Goal: Information Seeking & Learning: Learn about a topic

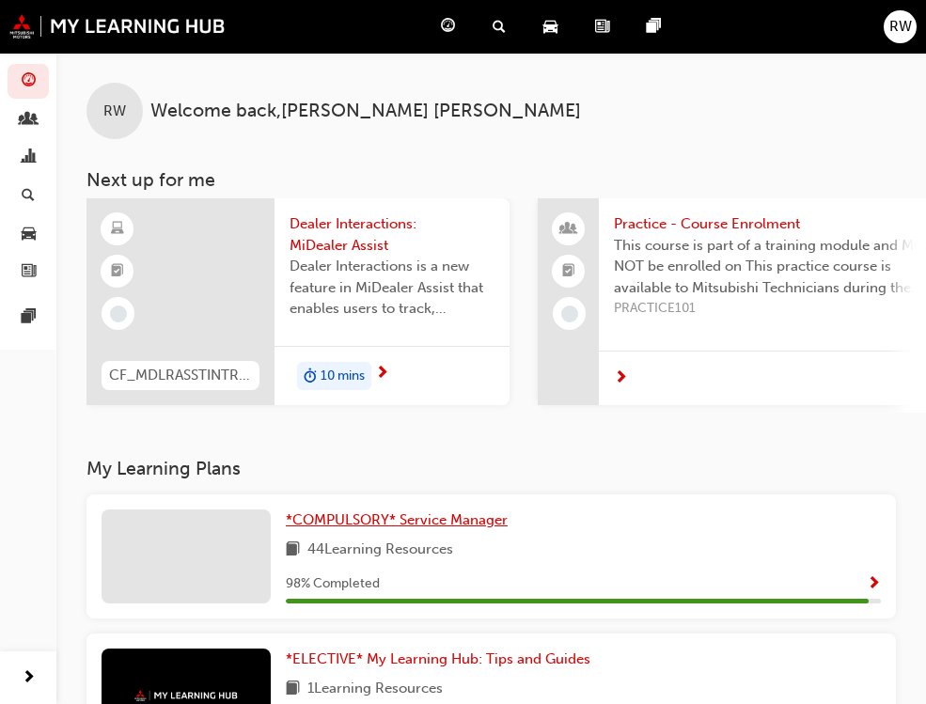
click at [286, 528] on span "*COMPULSORY* Service Manager" at bounding box center [397, 519] width 222 height 17
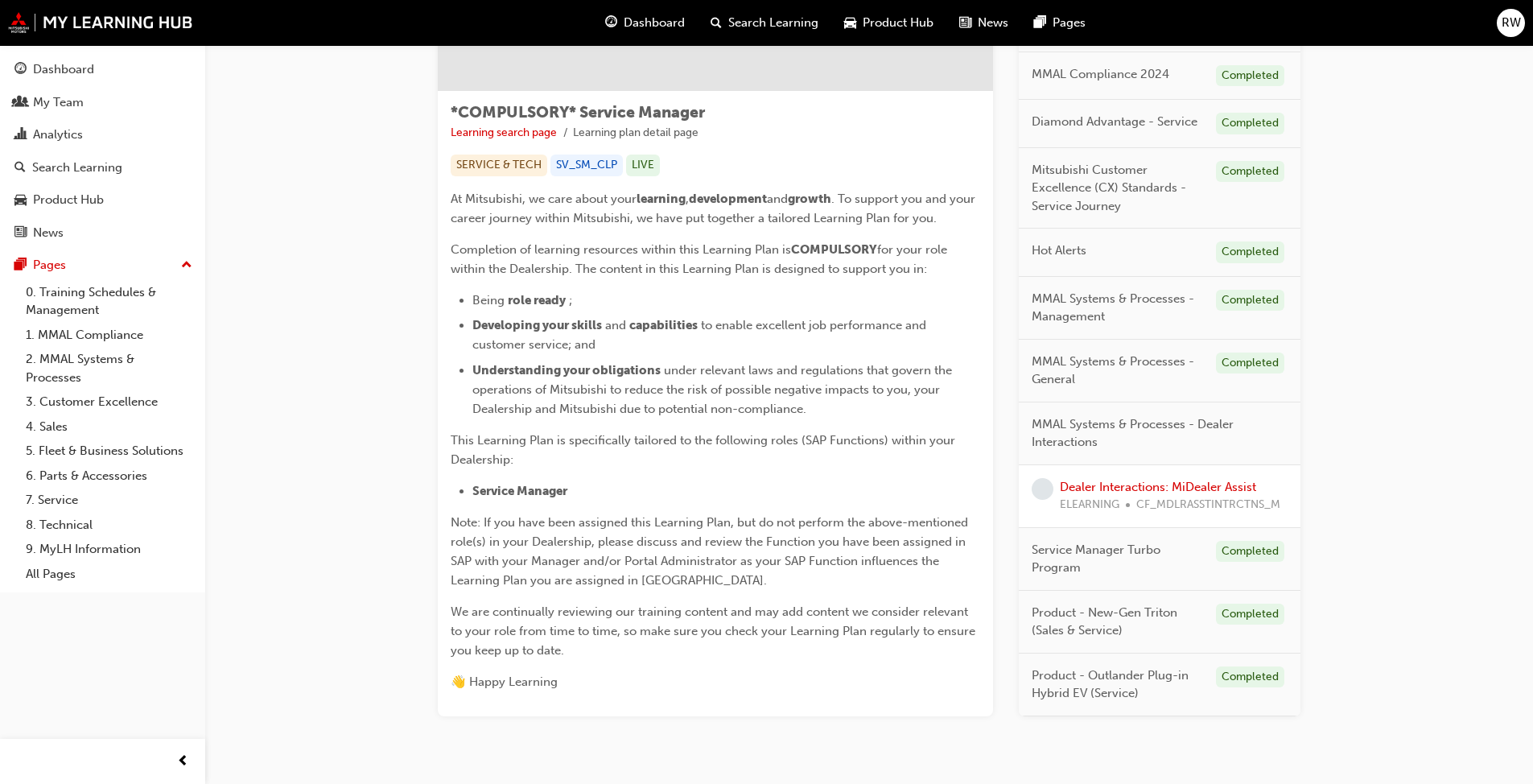
scroll to position [284, 0]
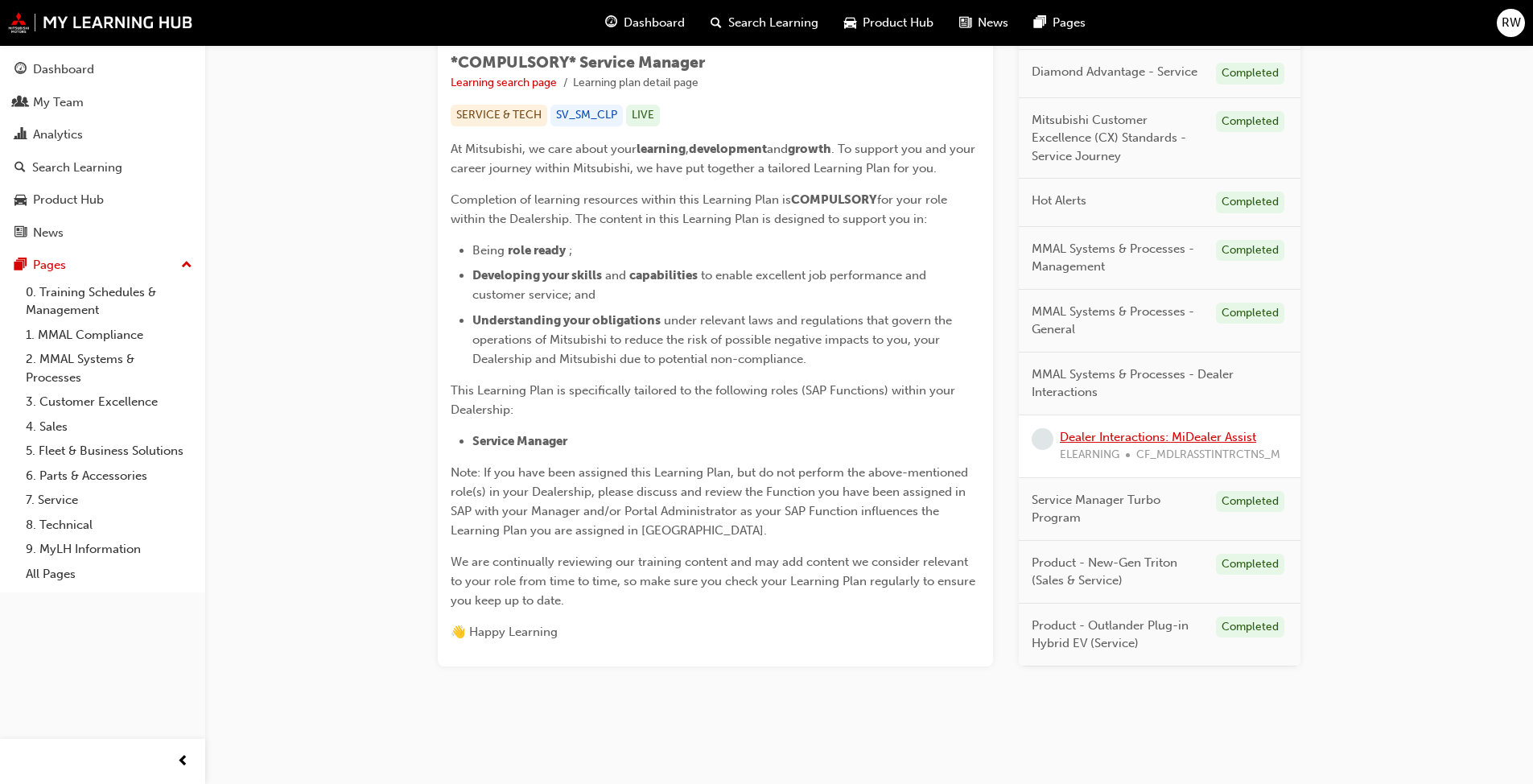
click at [804, 437] on link "Dealer Interactions: MiDealer Assist" at bounding box center [1157, 437] width 196 height 15
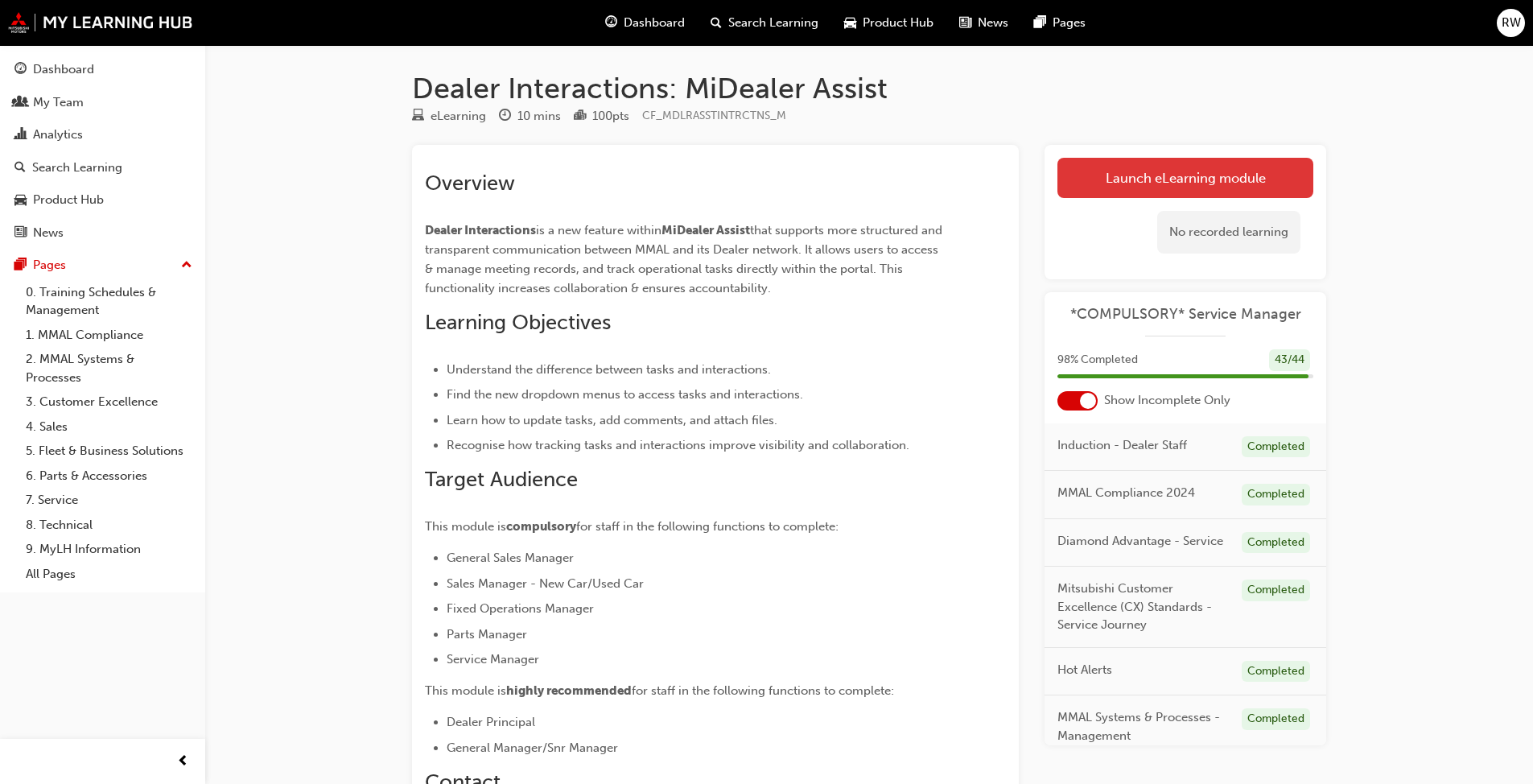
click at [804, 181] on link "Launch eLearning module" at bounding box center [1185, 177] width 256 height 40
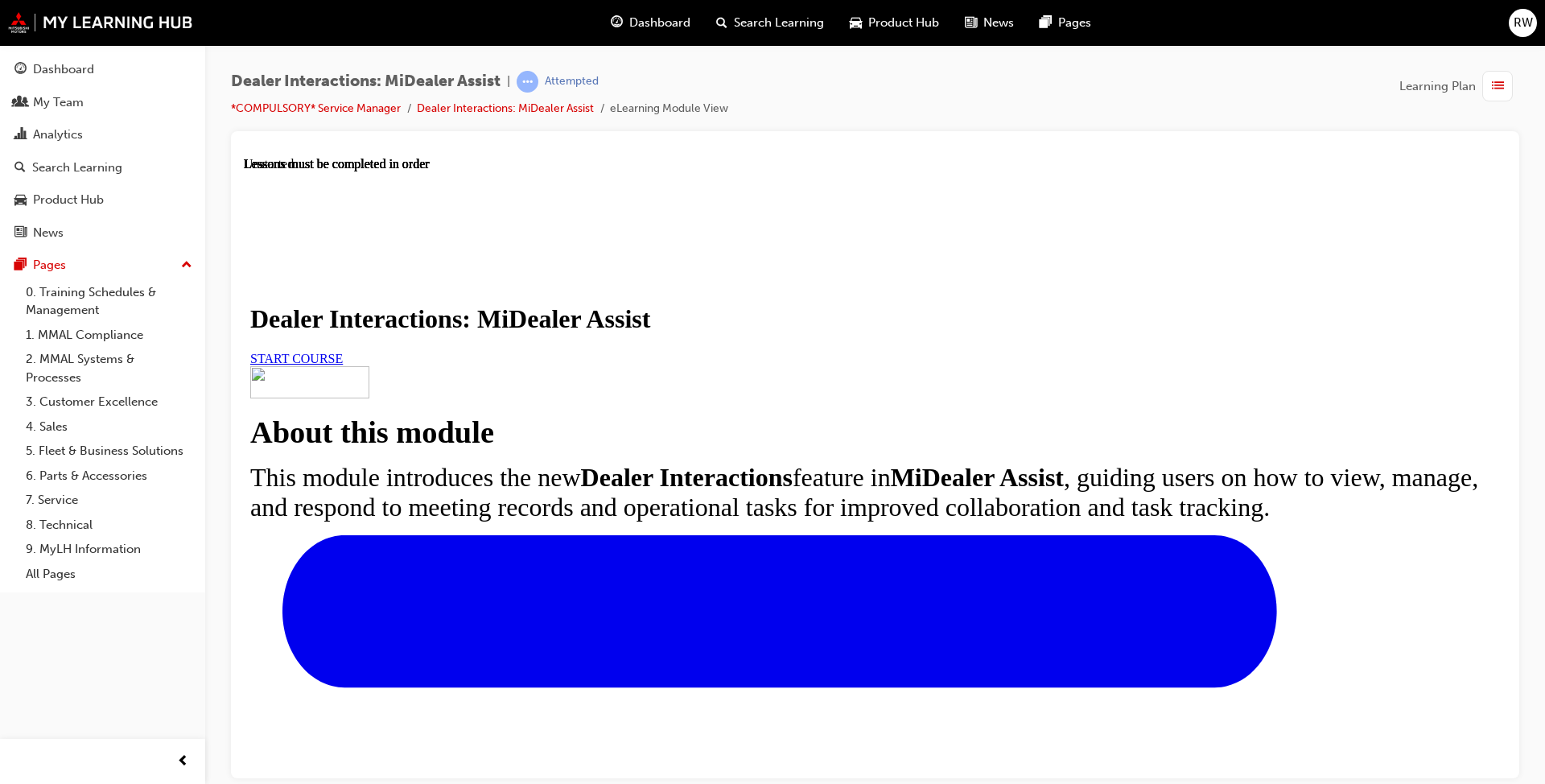
scroll to position [80, 0]
click at [342, 365] on link "START COURSE" at bounding box center [296, 358] width 92 height 14
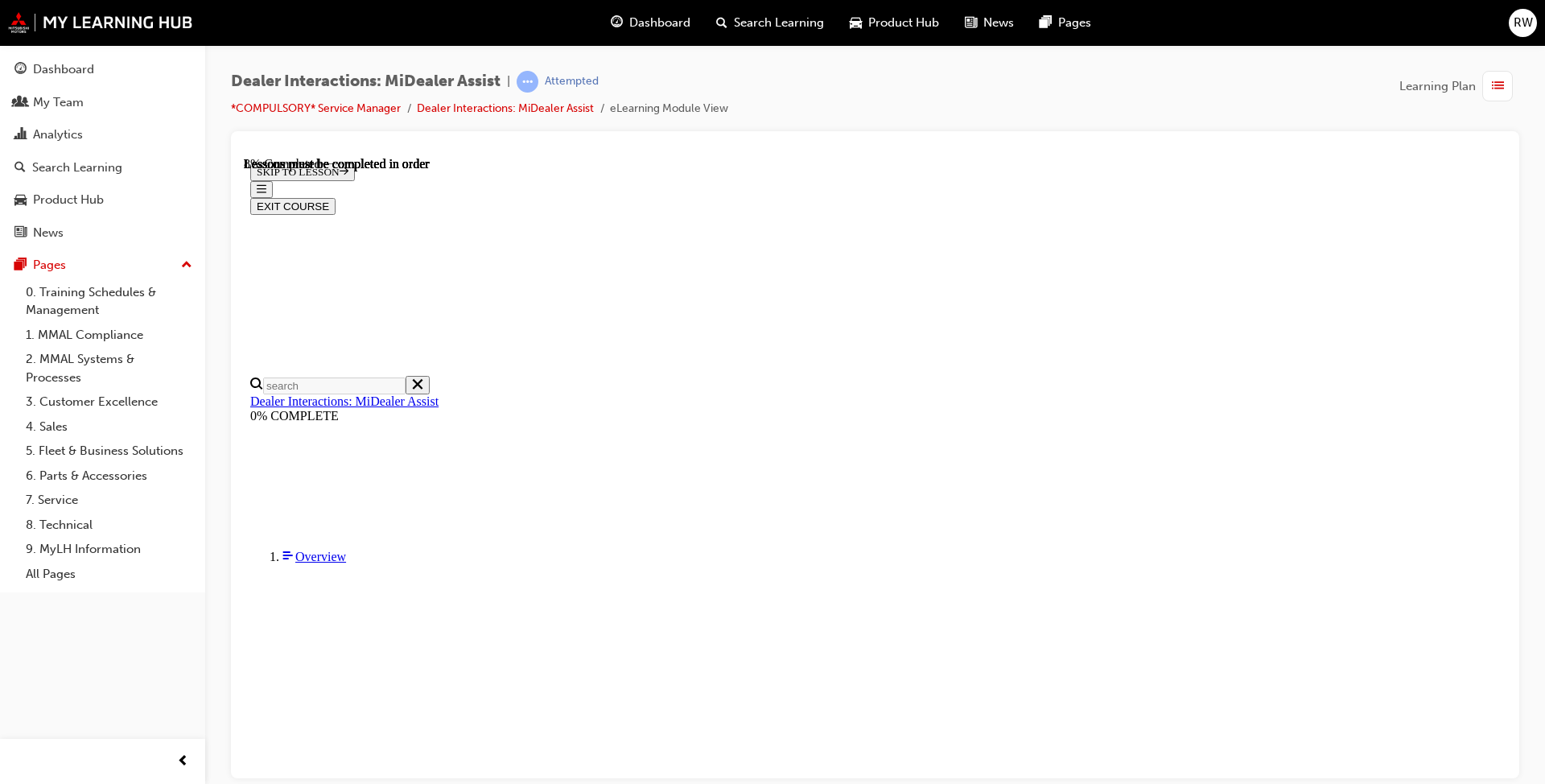
scroll to position [356, 0]
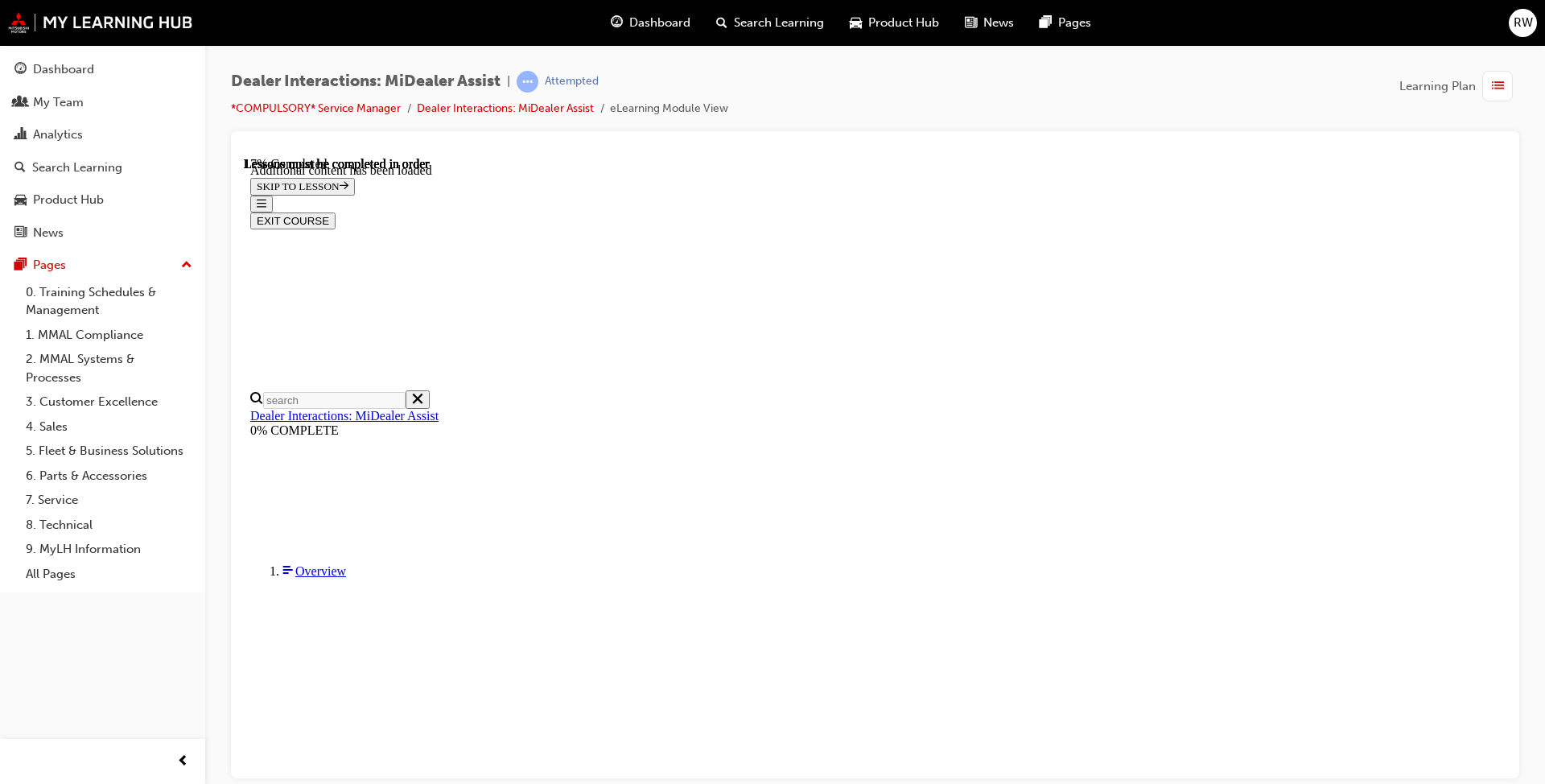
scroll to position [806, 0]
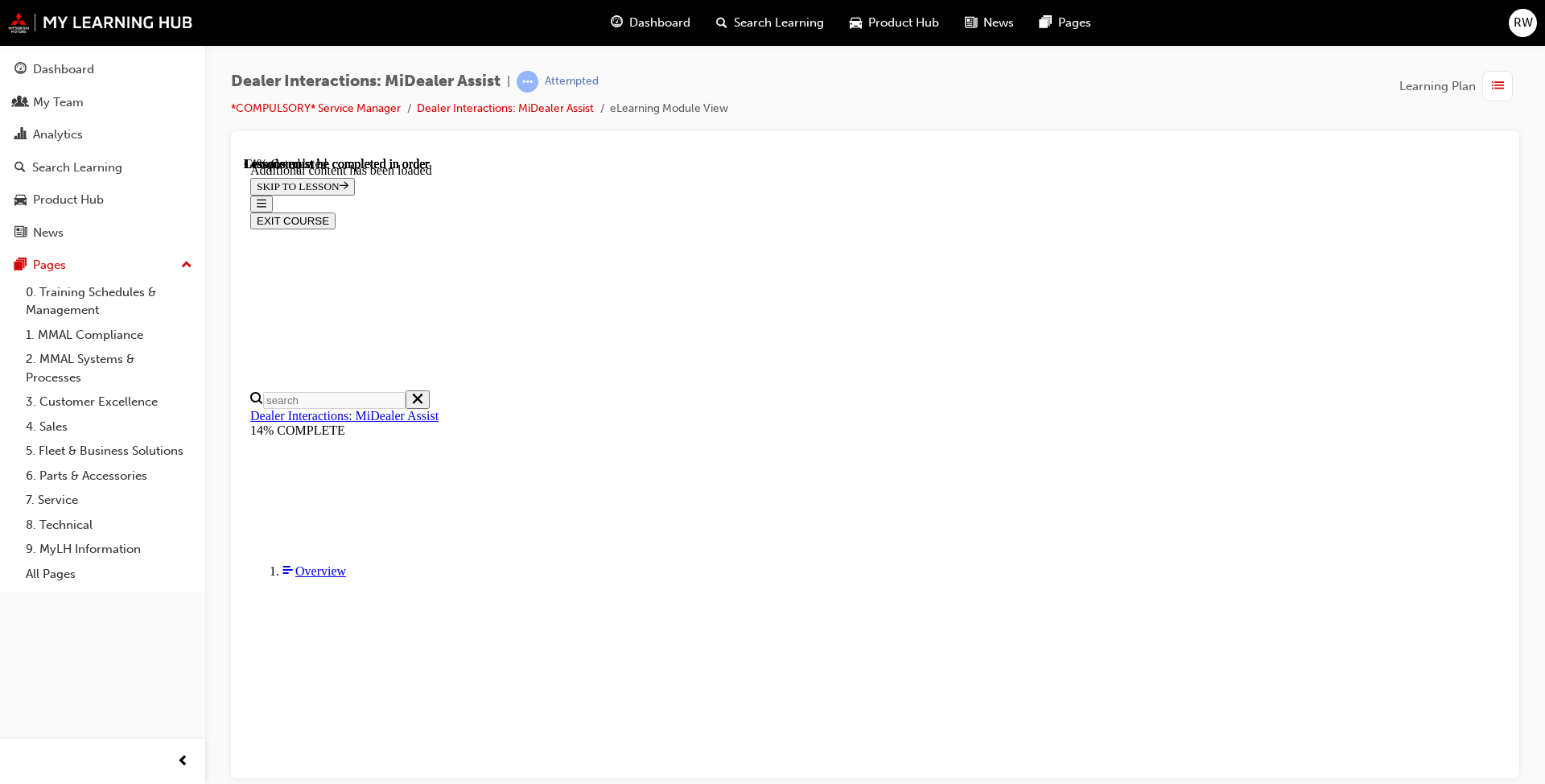
scroll to position [941, 0]
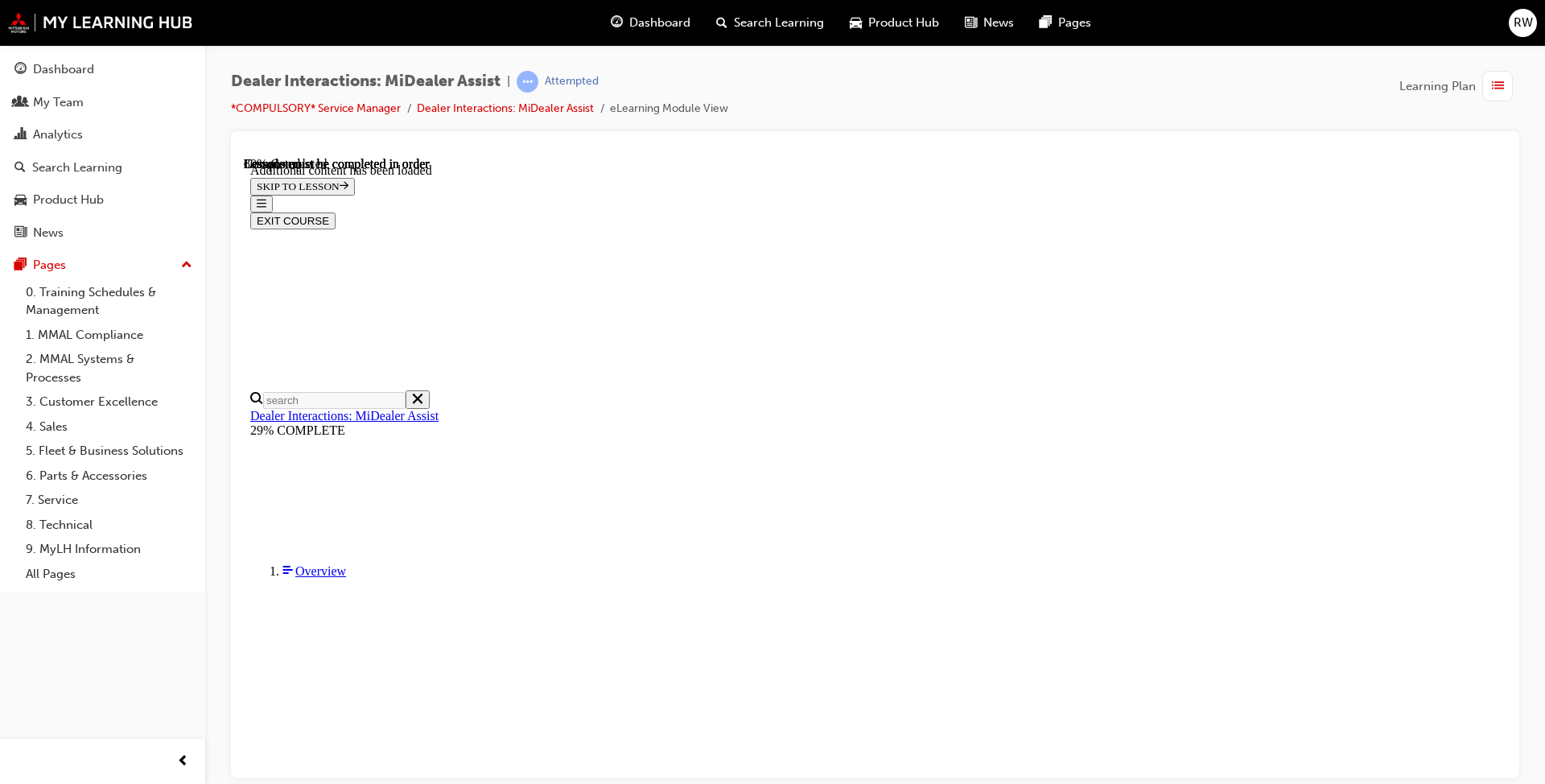
scroll to position [2602, 0]
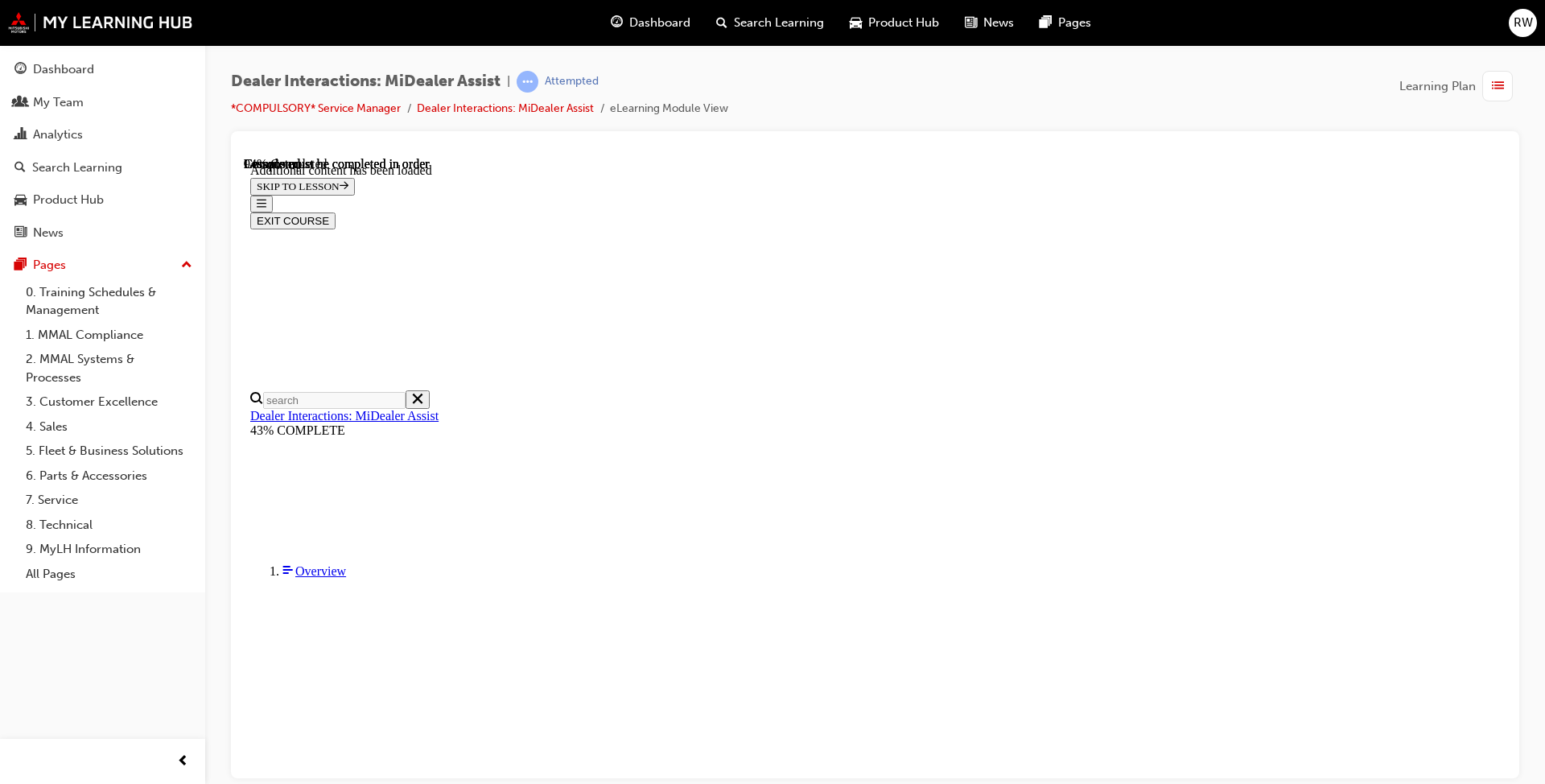
scroll to position [3076, 0]
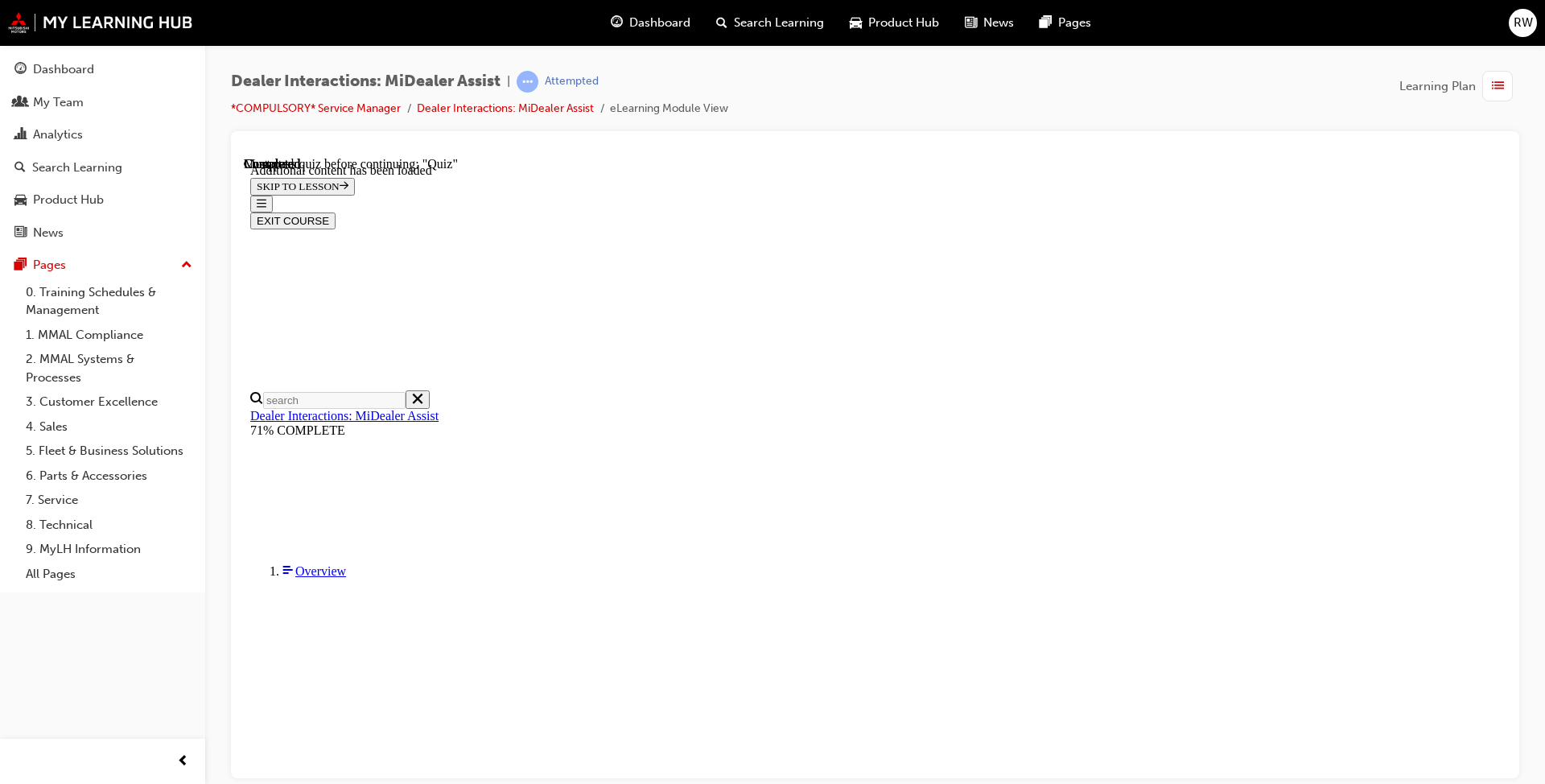
radio input "true"
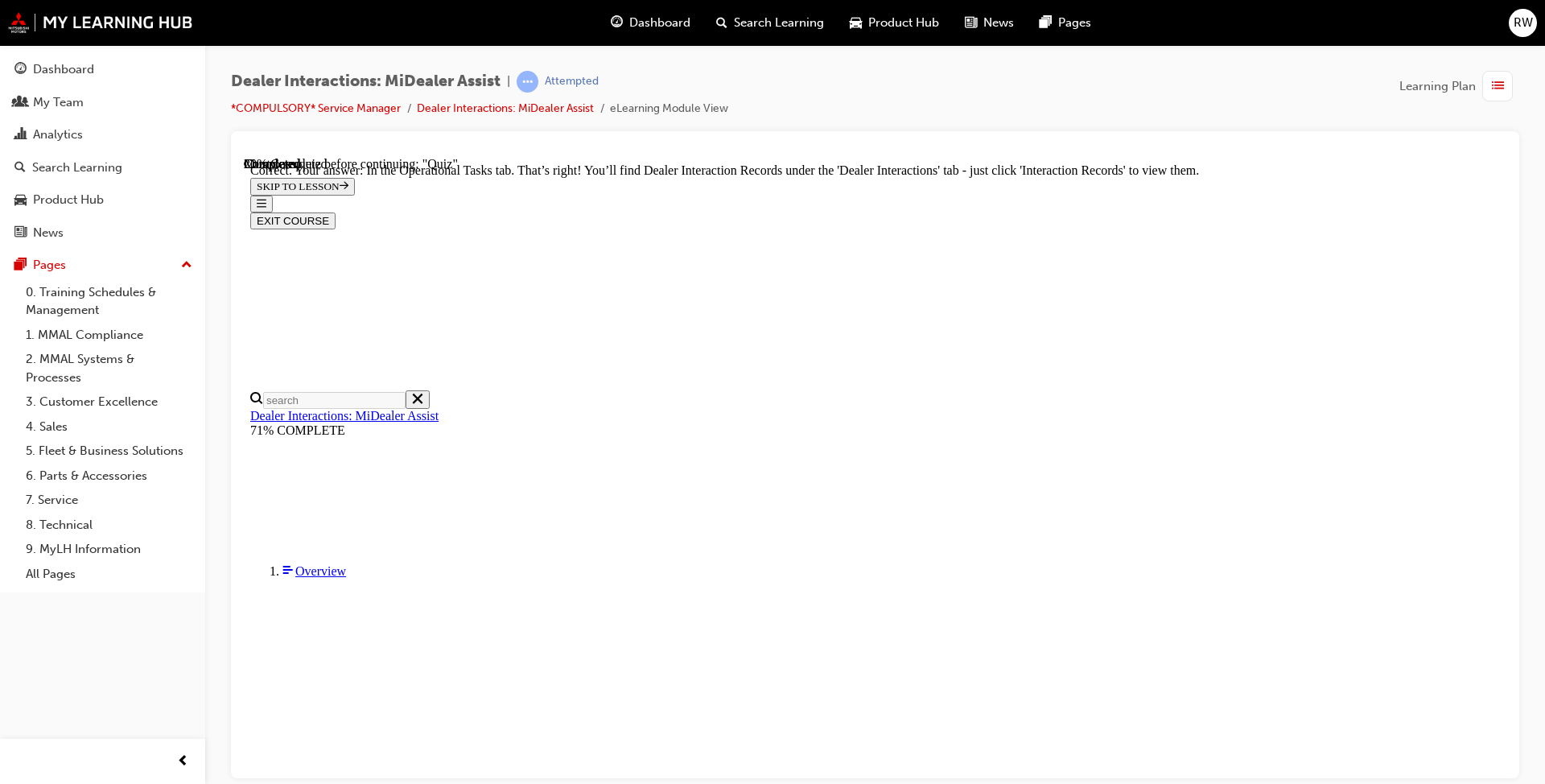
radio input "true"
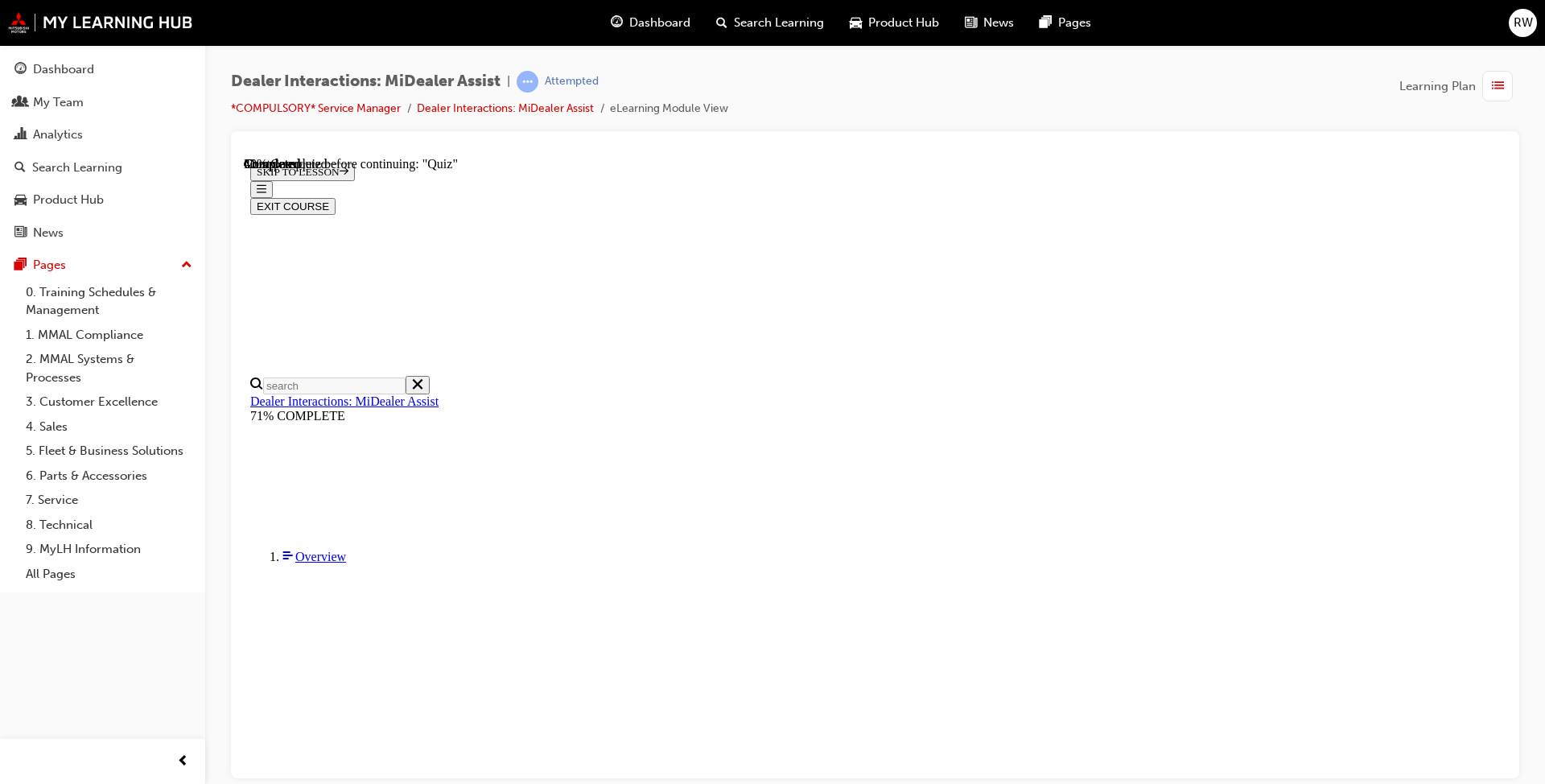
radio input "true"
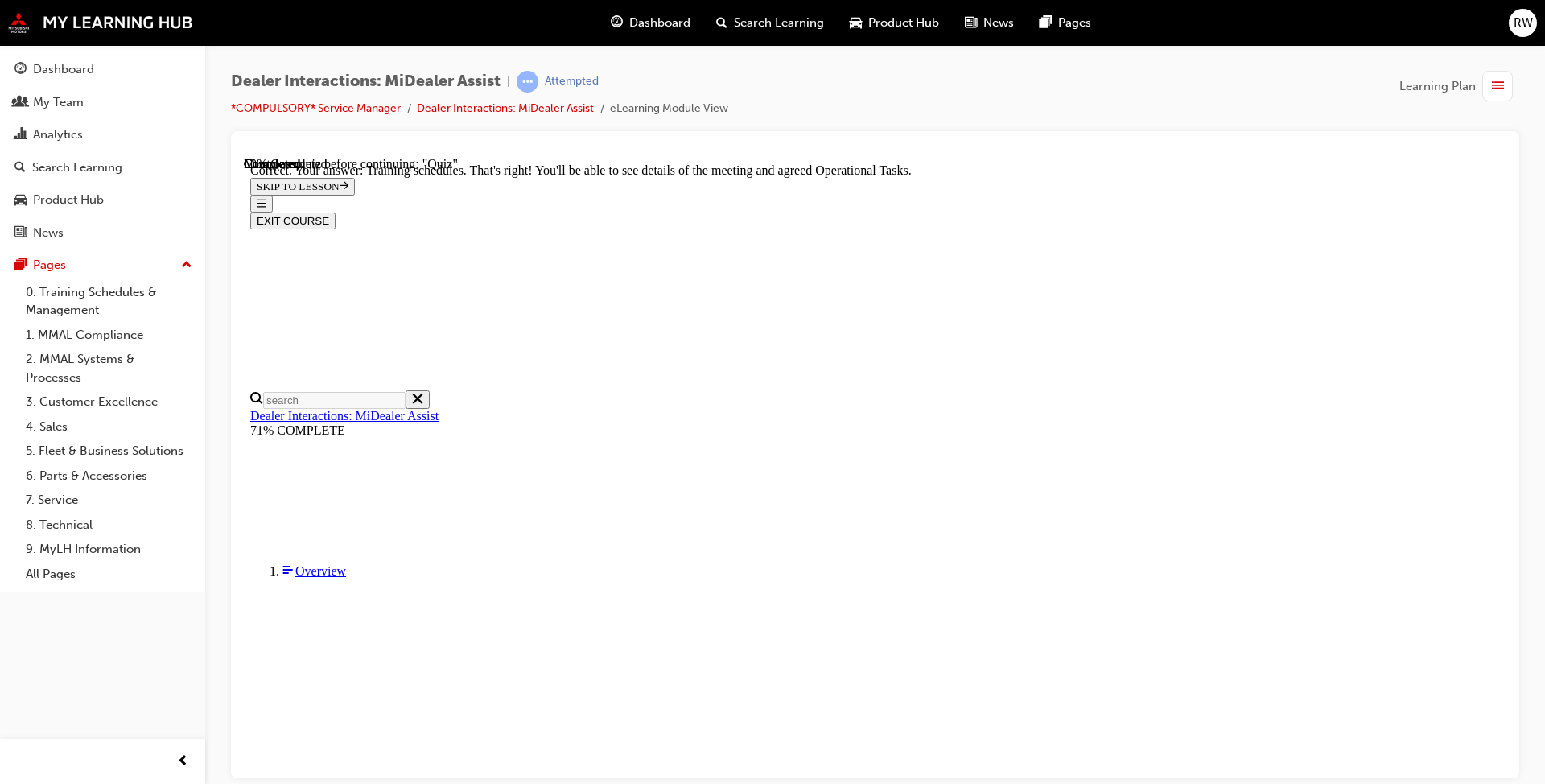
scroll to position [364, 0]
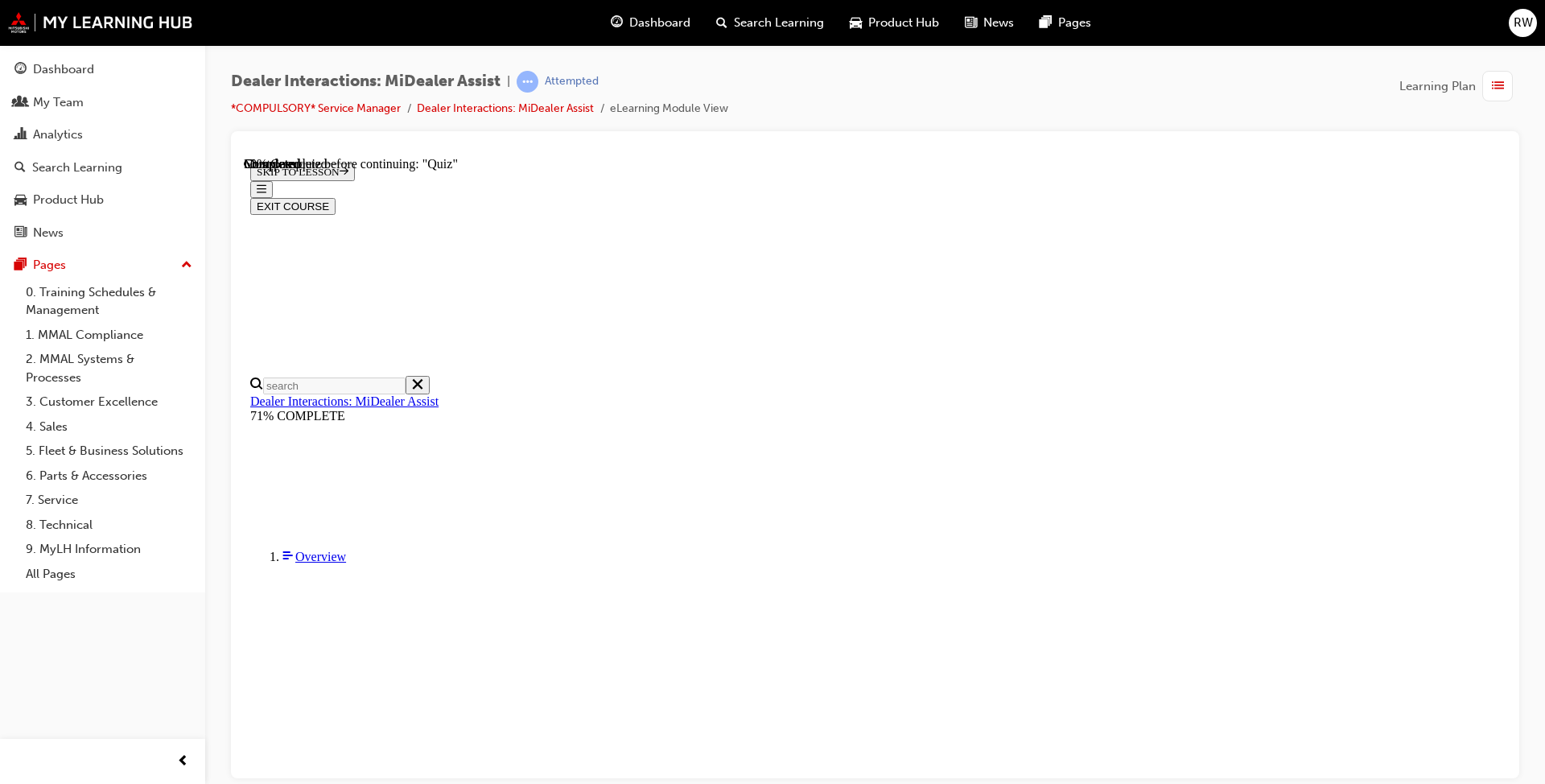
radio input "true"
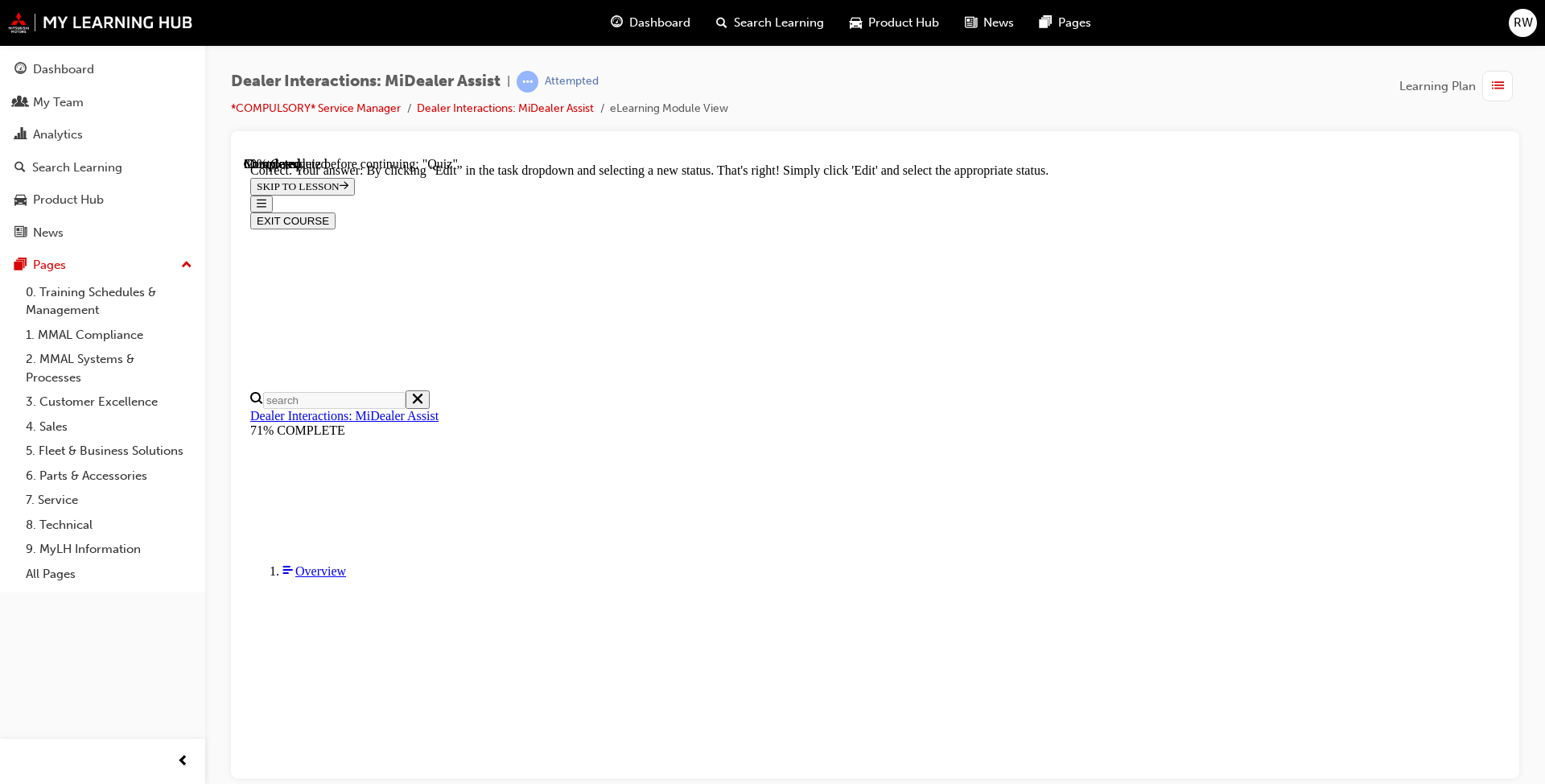
scroll to position [369, 0]
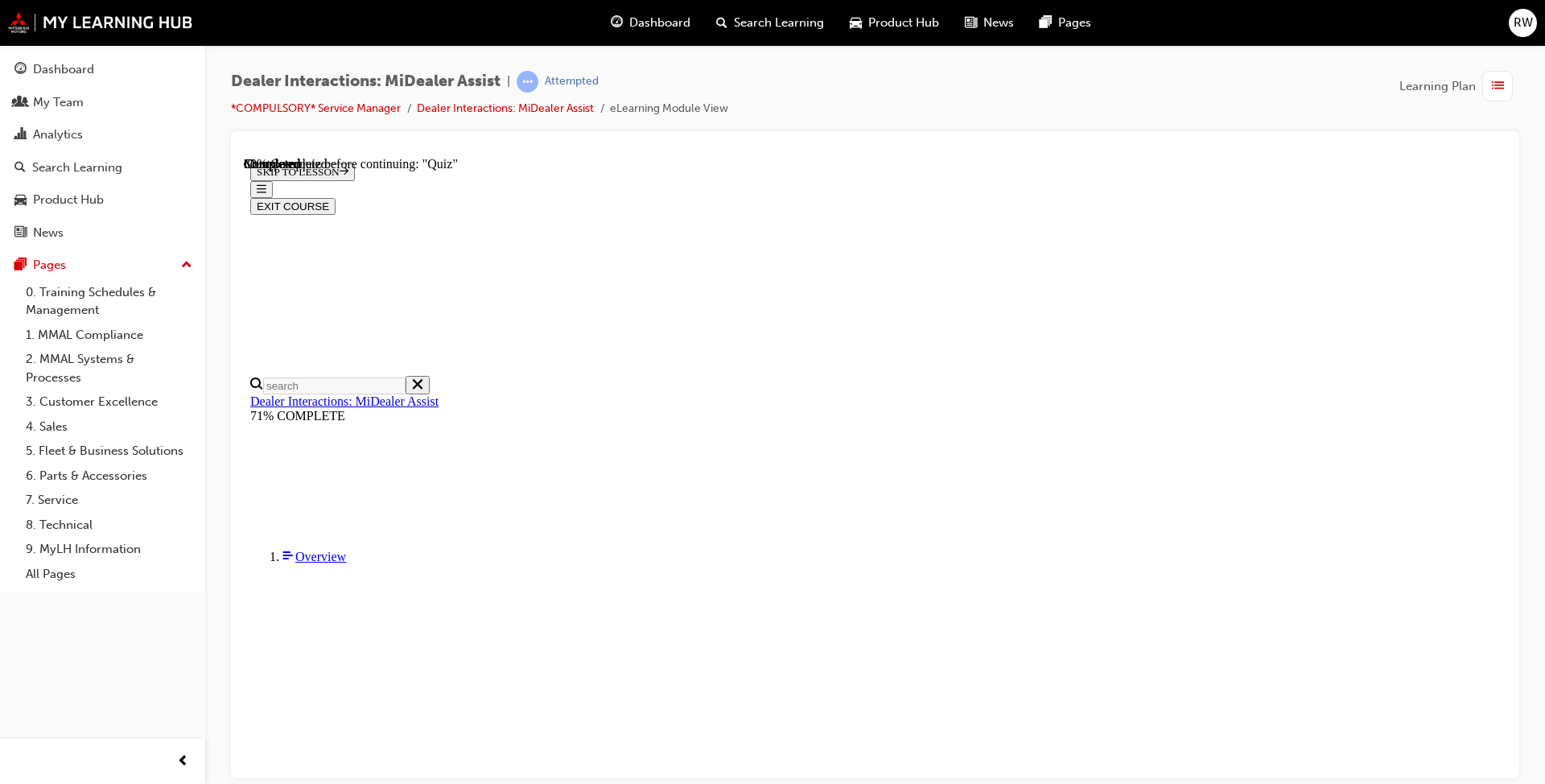
radio input "true"
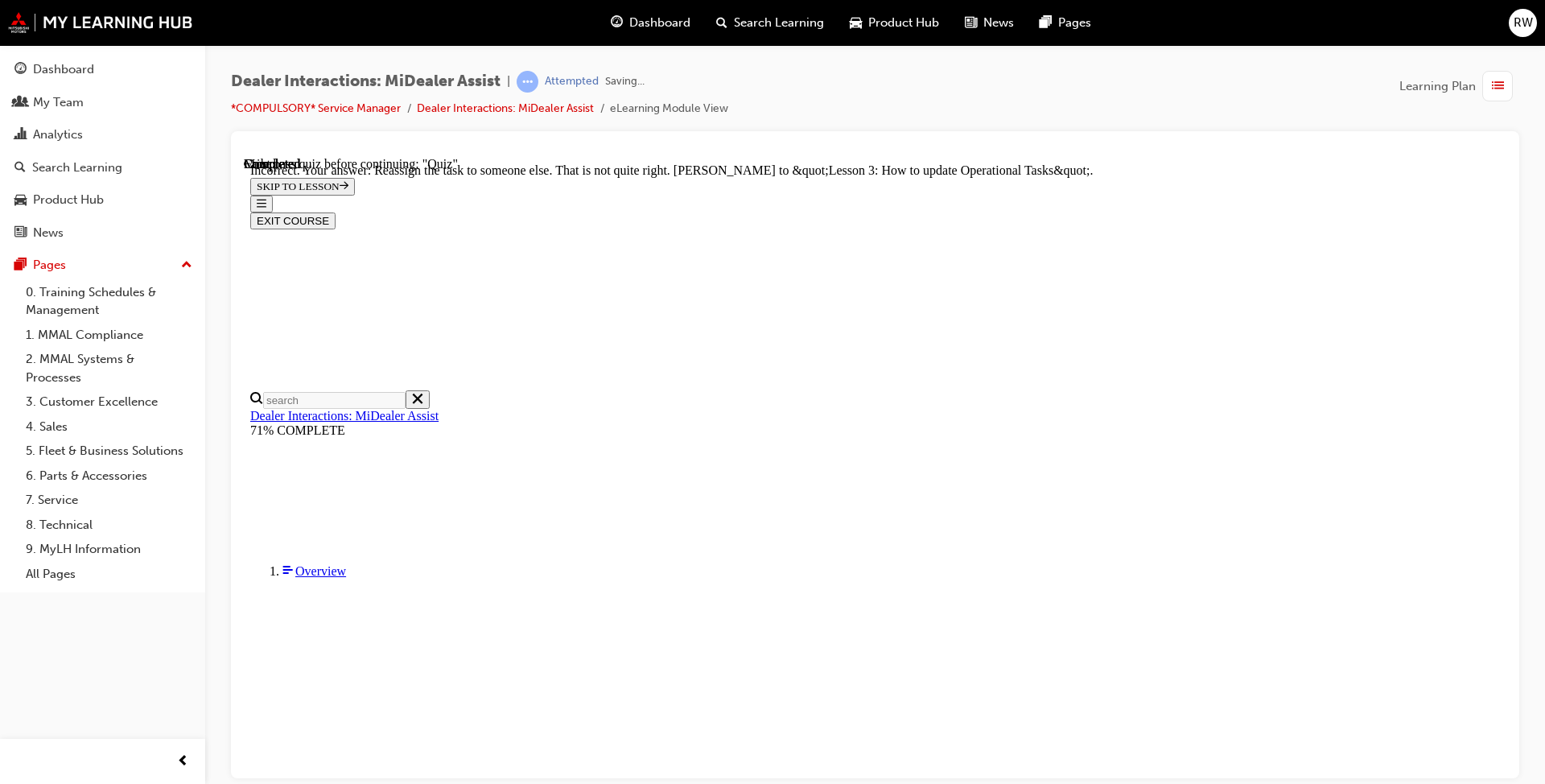
scroll to position [401, 0]
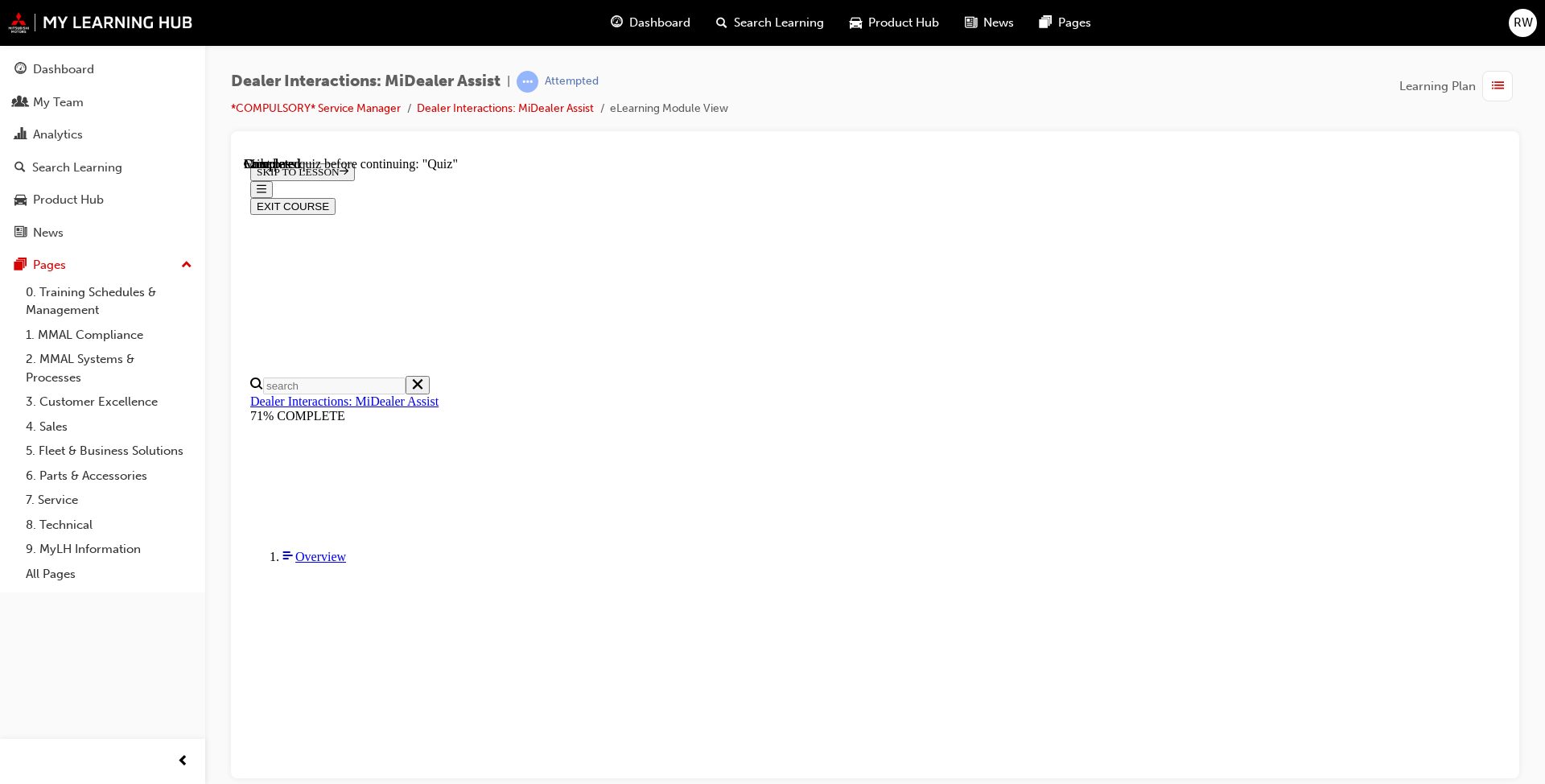
scroll to position [258, 0]
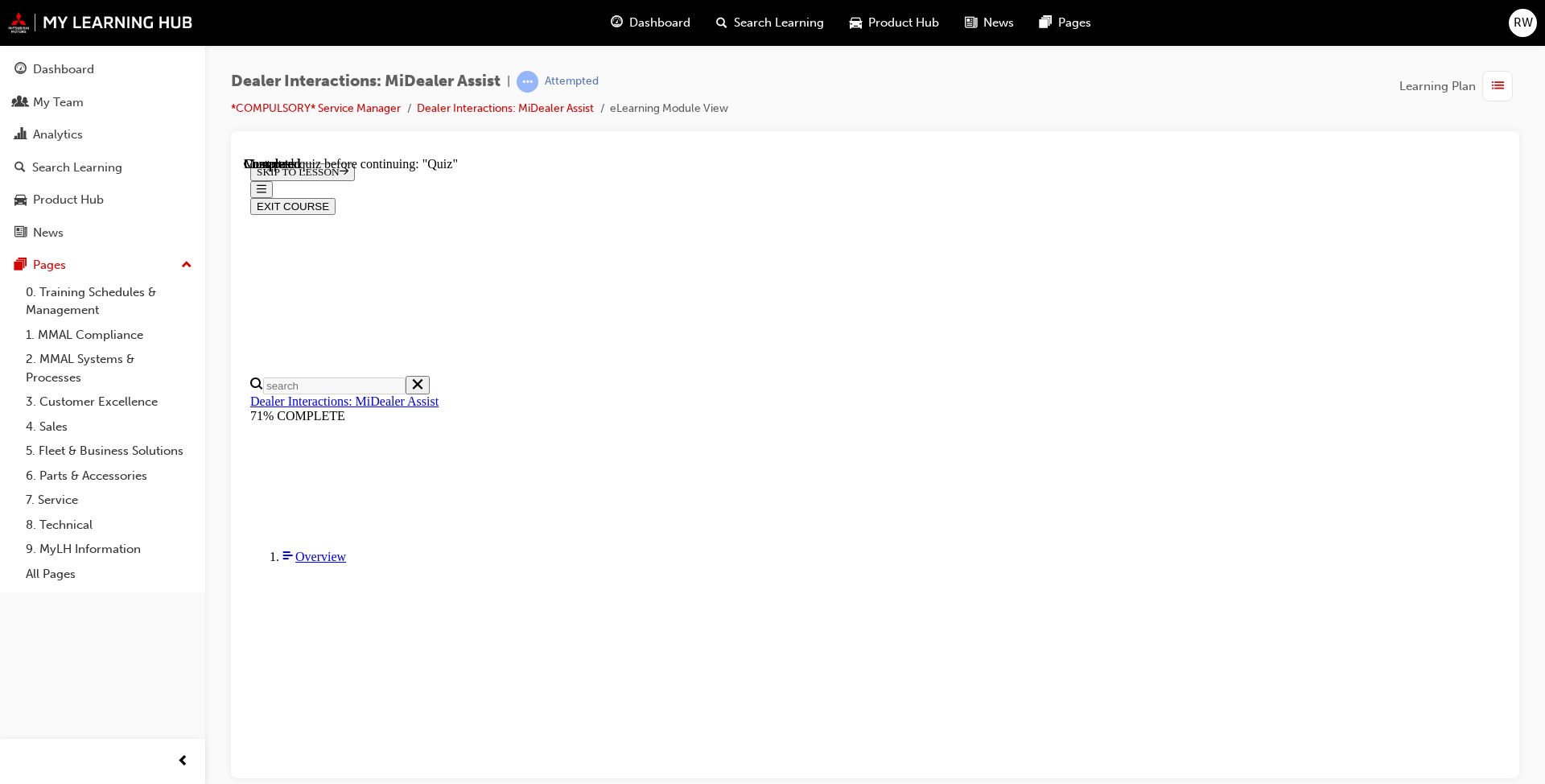
radio input "true"
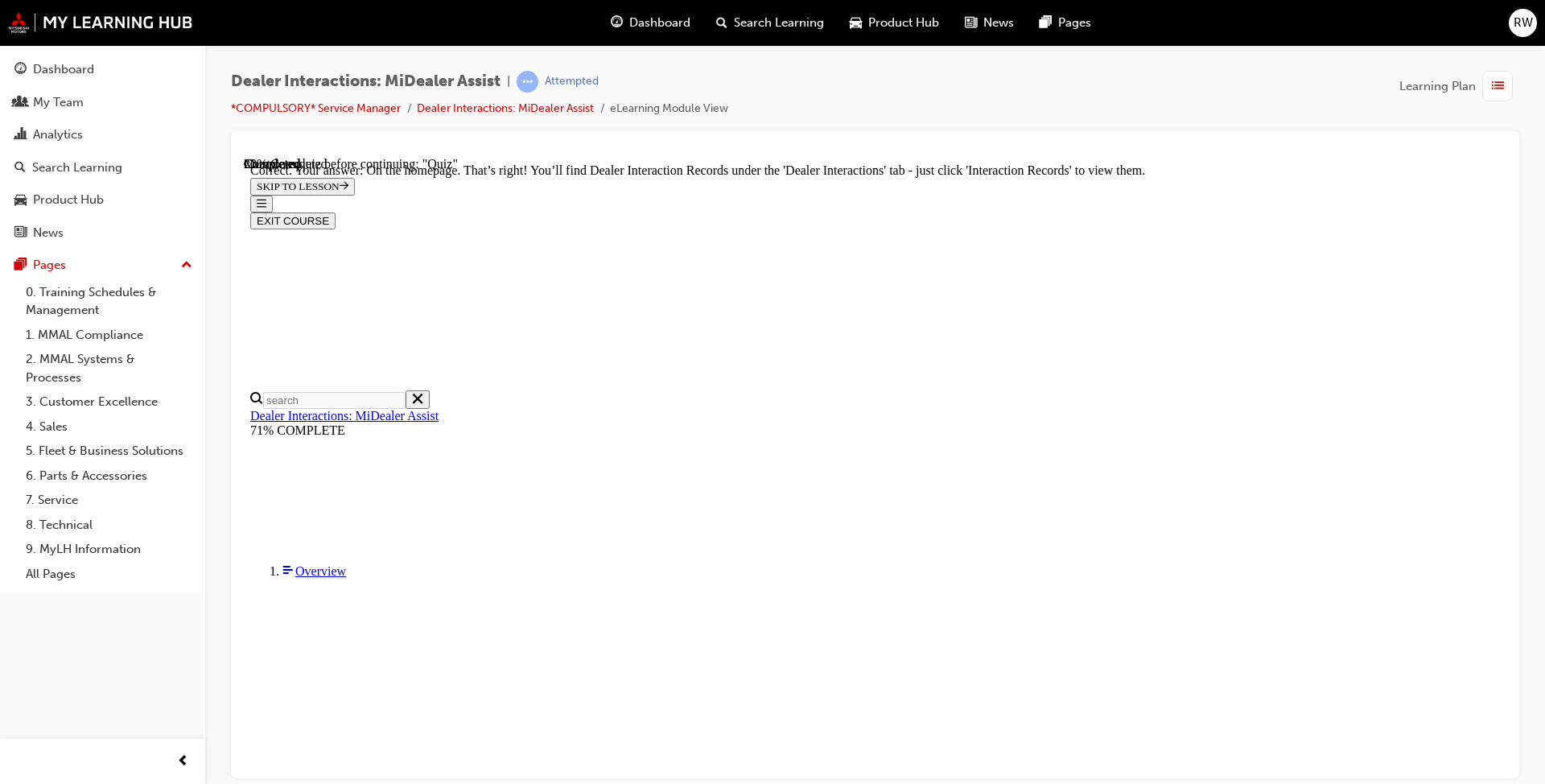
scroll to position [364, 0]
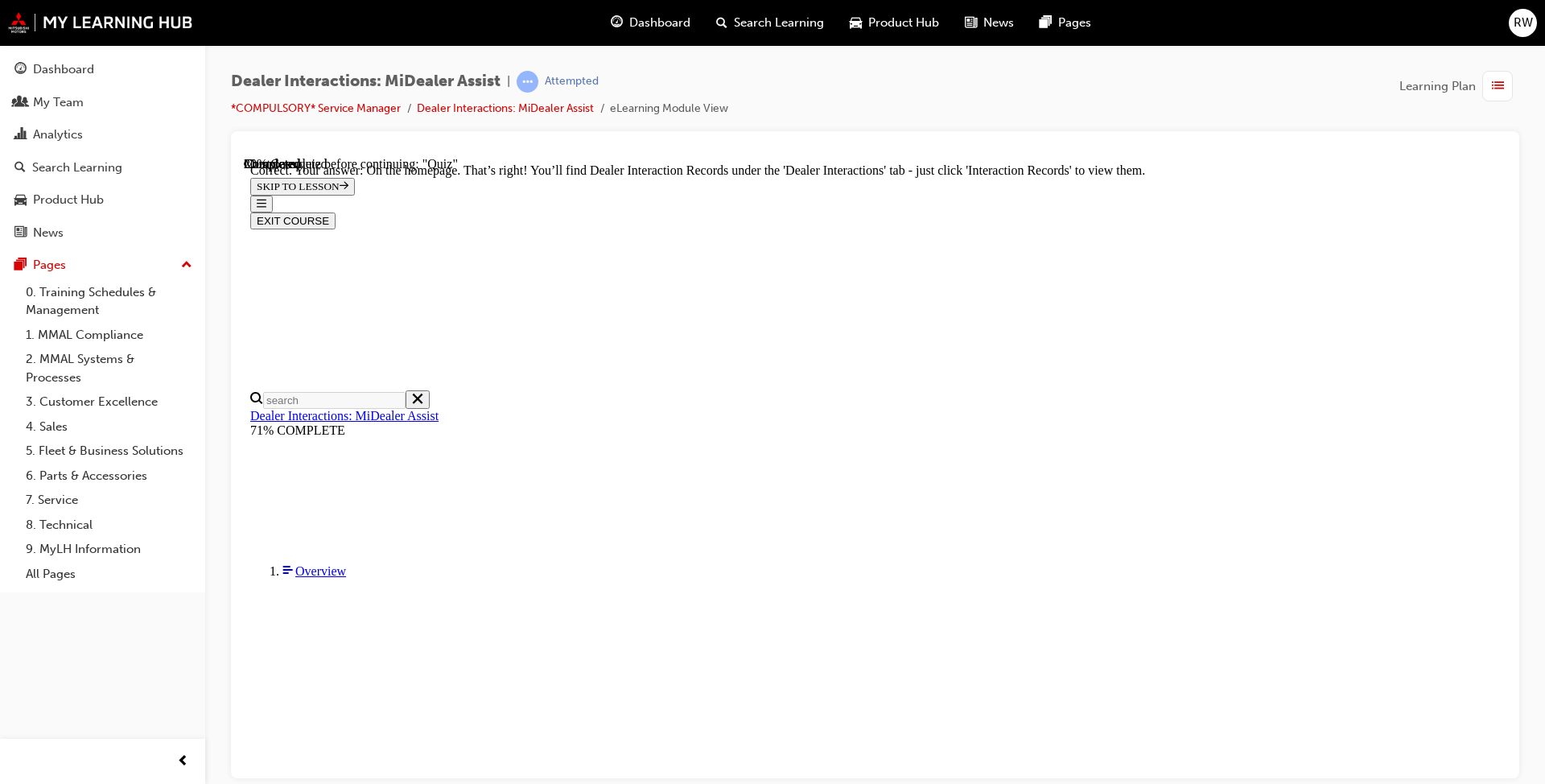
radio input "true"
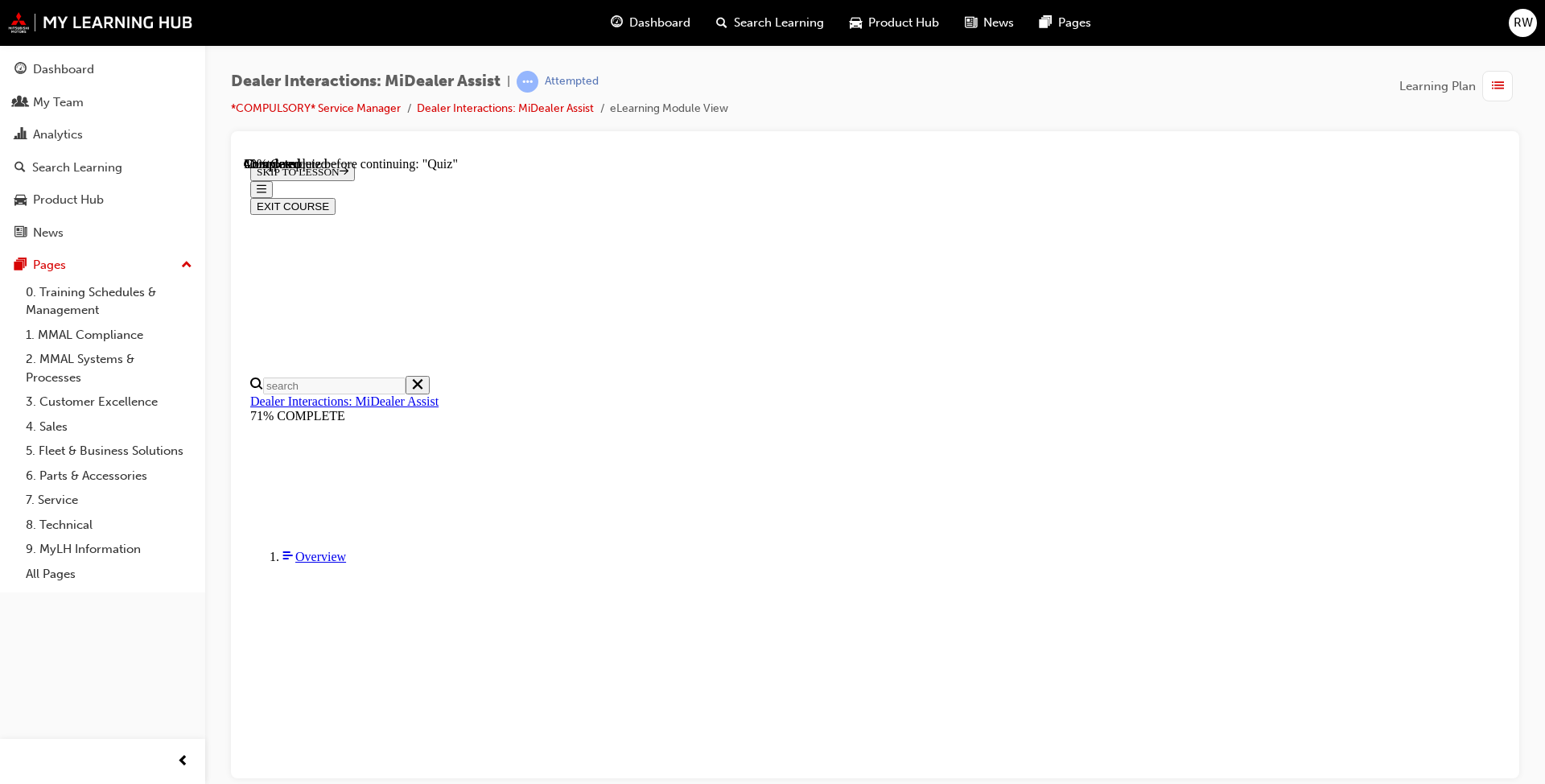
radio input "true"
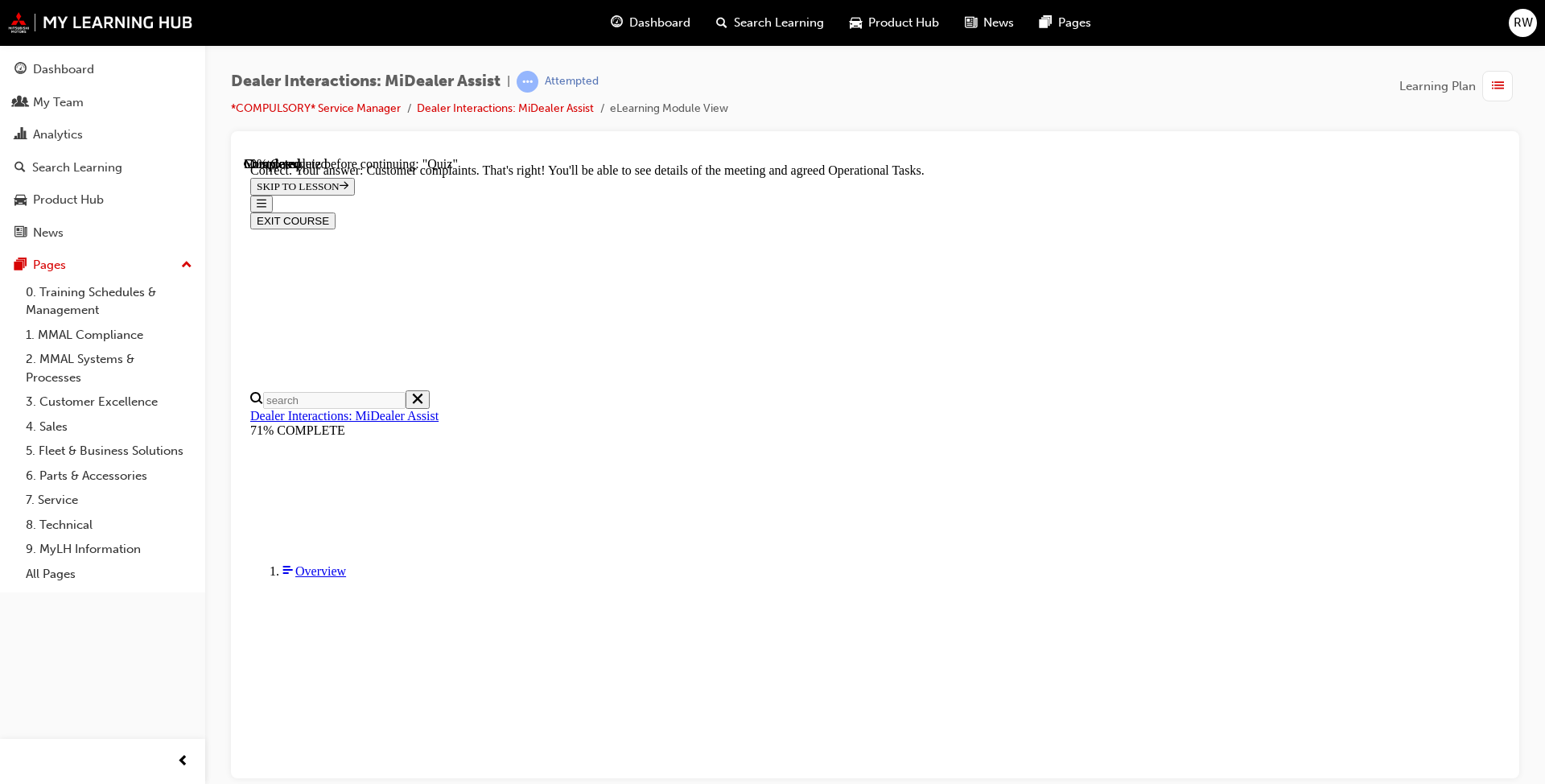
scroll to position [364, 0]
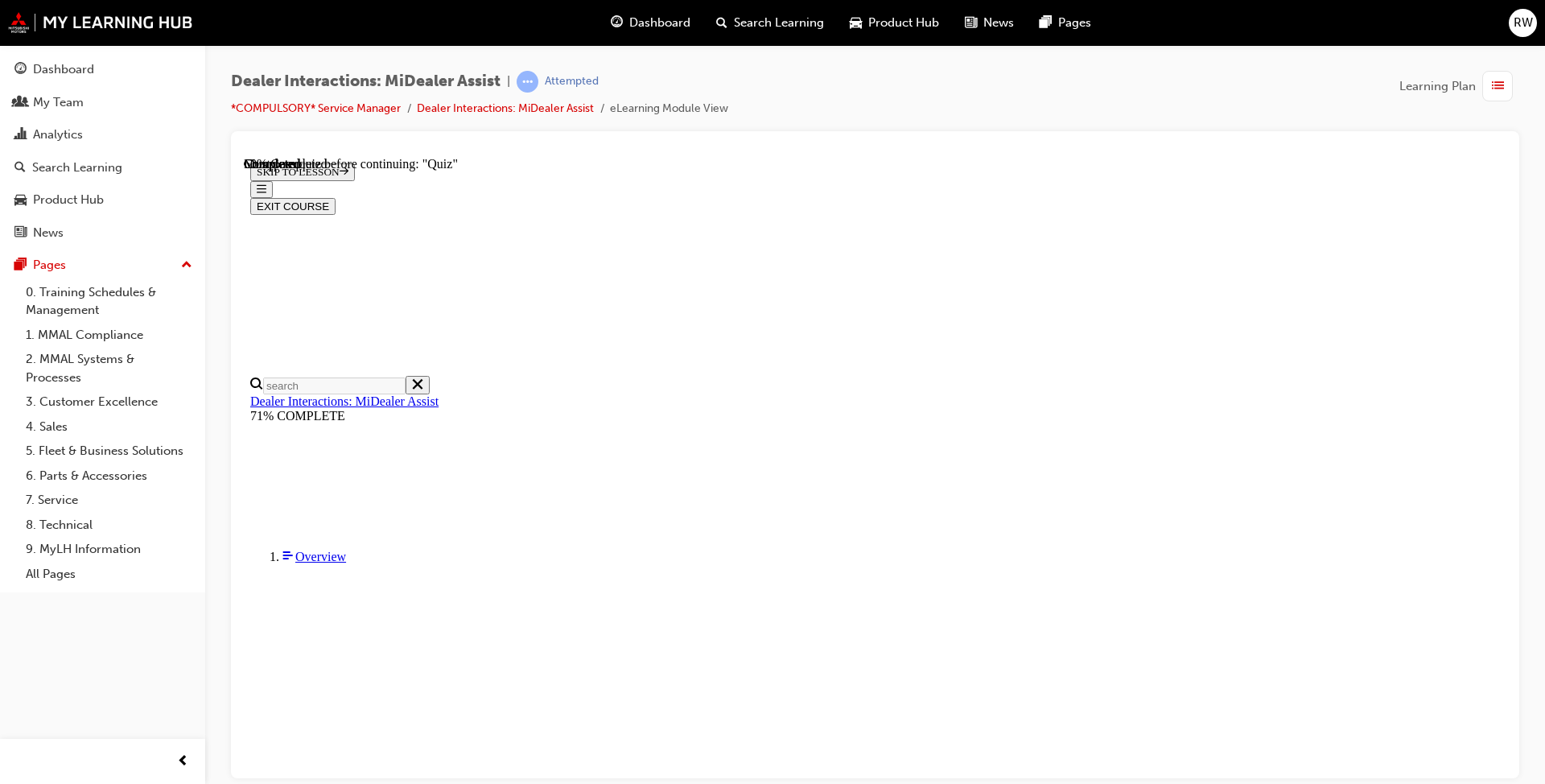
scroll to position [191, 0]
radio input "true"
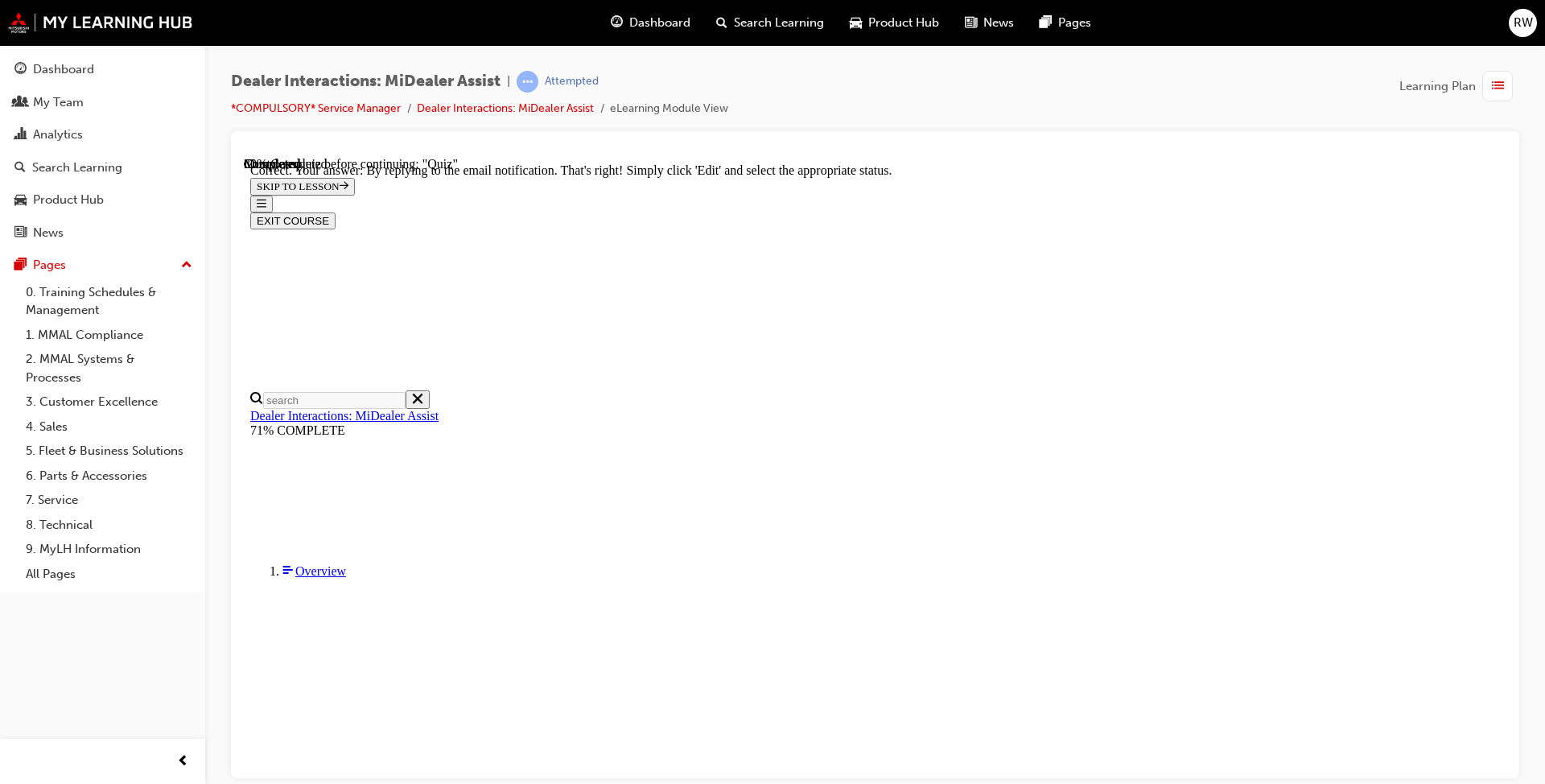
scroll to position [369, 0]
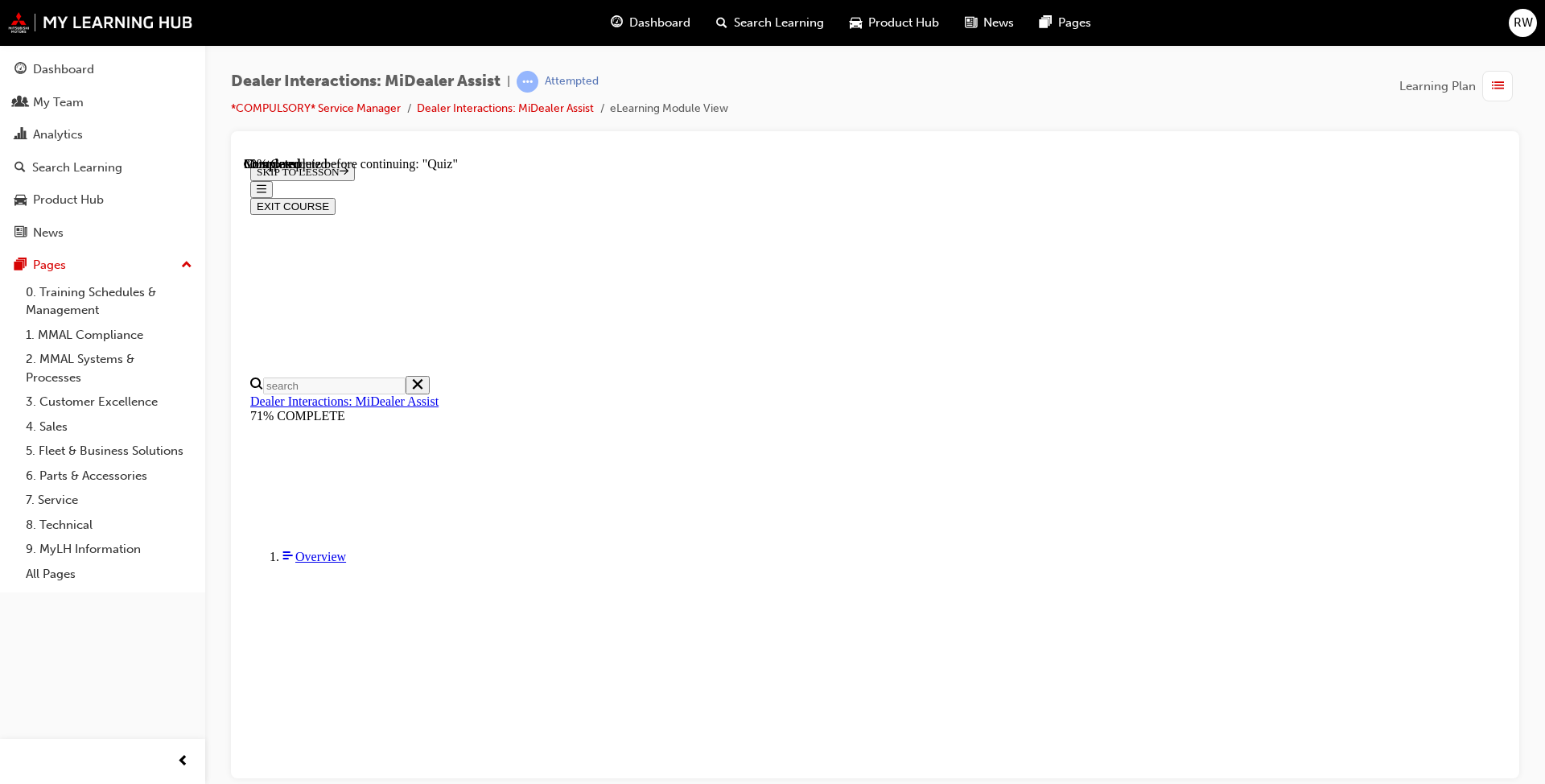
radio input "true"
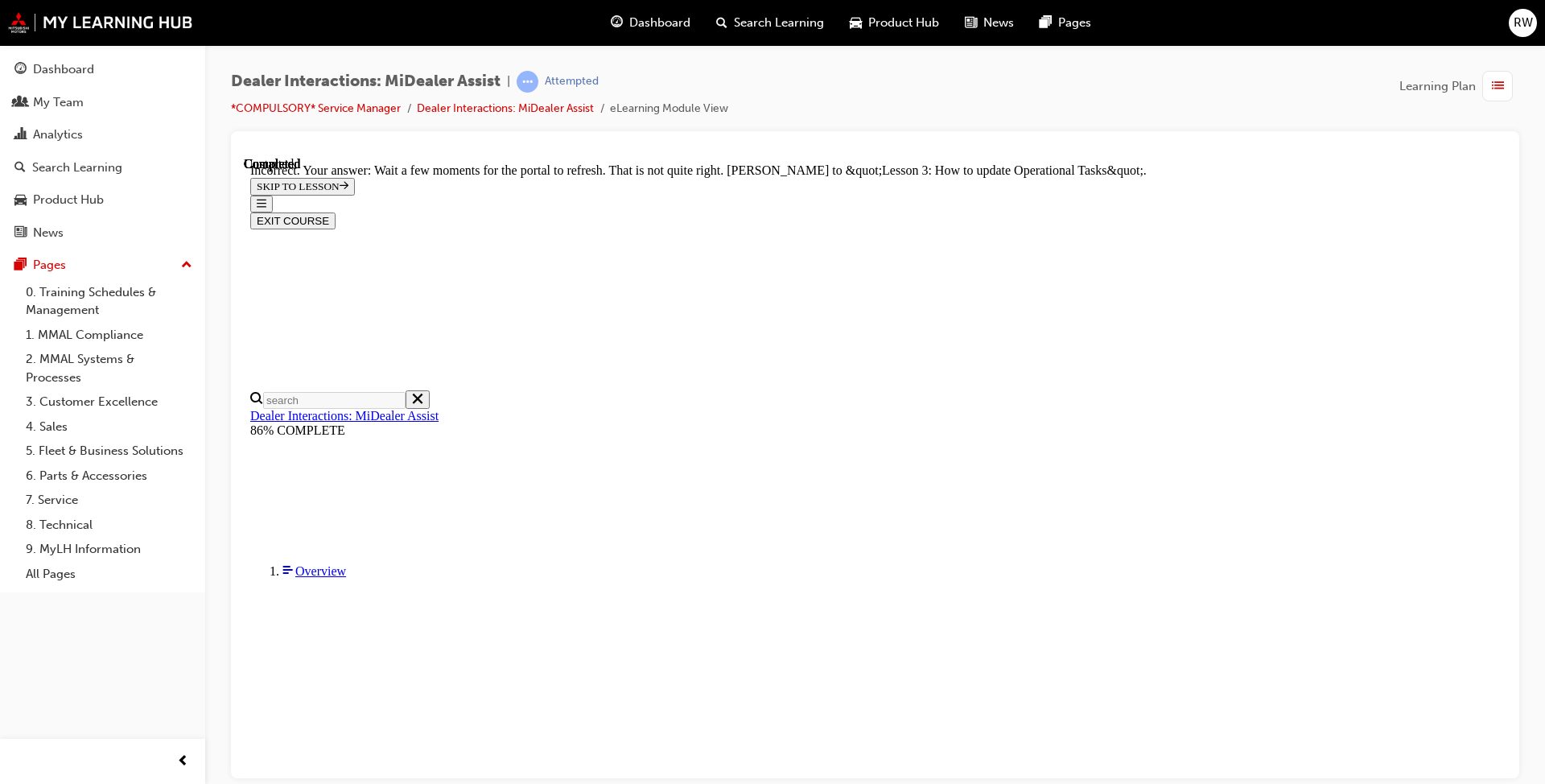
scroll to position [401, 0]
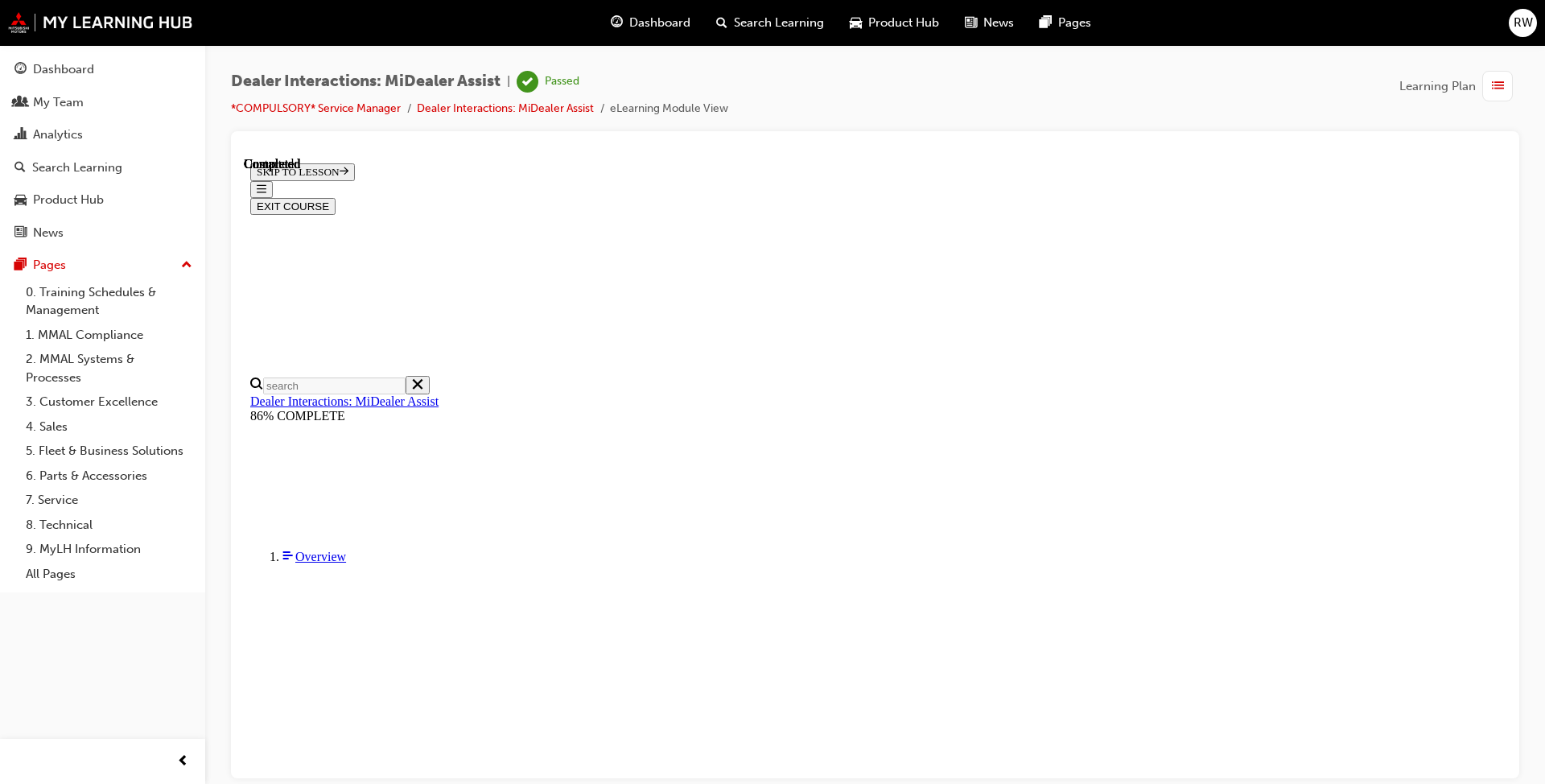
scroll to position [254, 0]
click at [336, 197] on button "EXIT COURSE" at bounding box center [293, 205] width 86 height 17
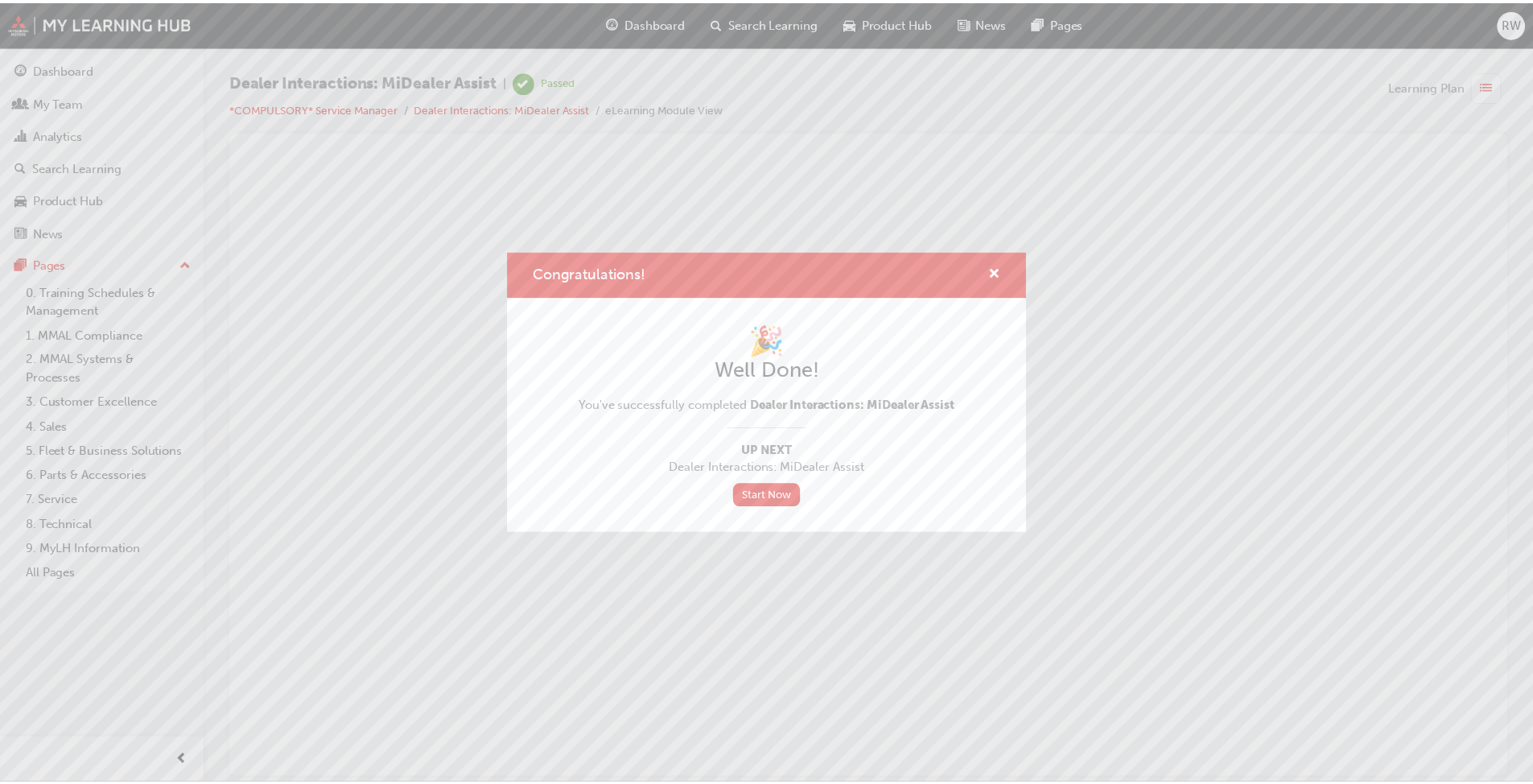
scroll to position [0, 0]
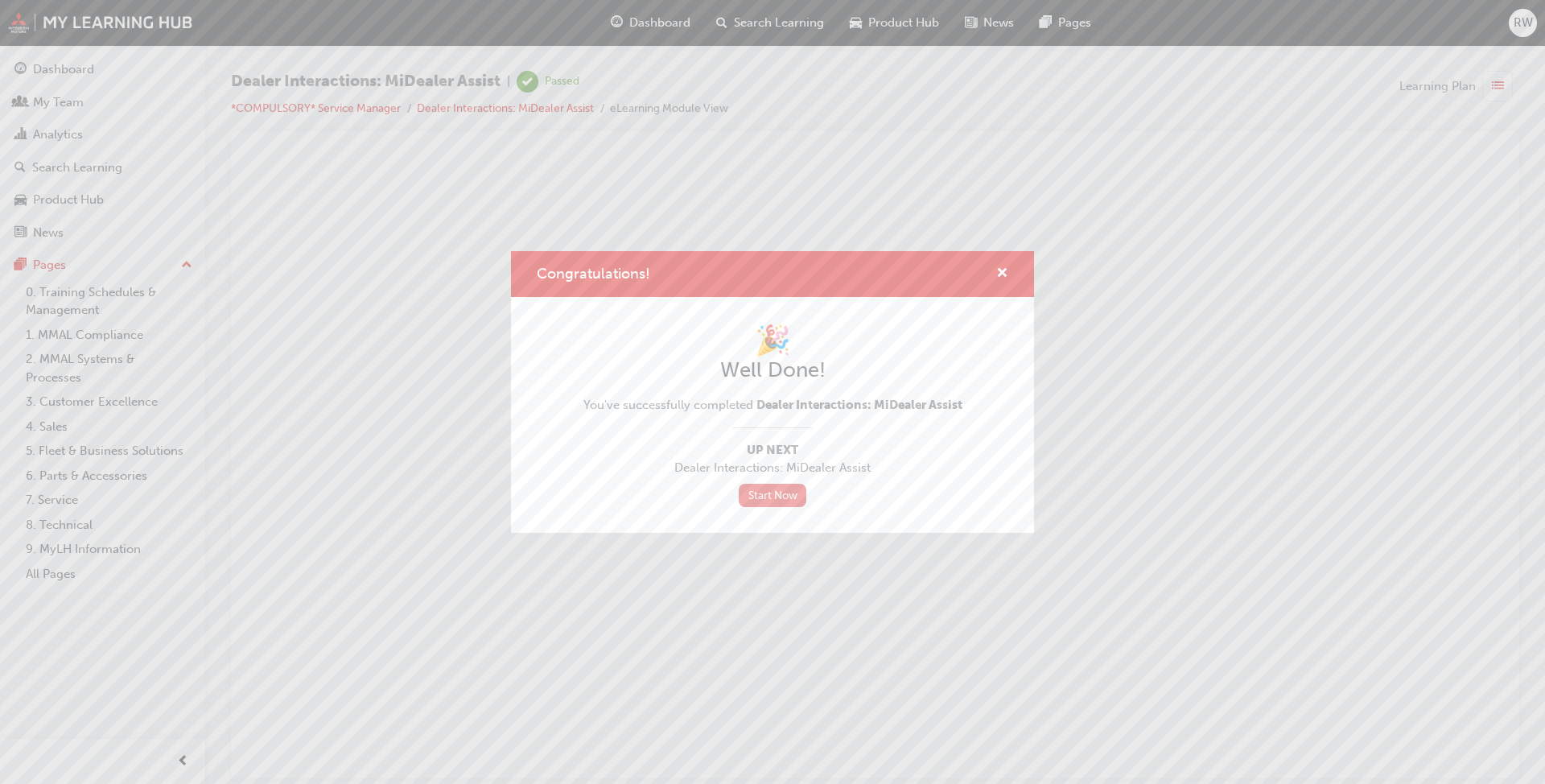
click at [781, 493] on link "Start Now" at bounding box center [772, 495] width 68 height 23
click at [804, 271] on span "cross-icon" at bounding box center [1002, 274] width 12 height 15
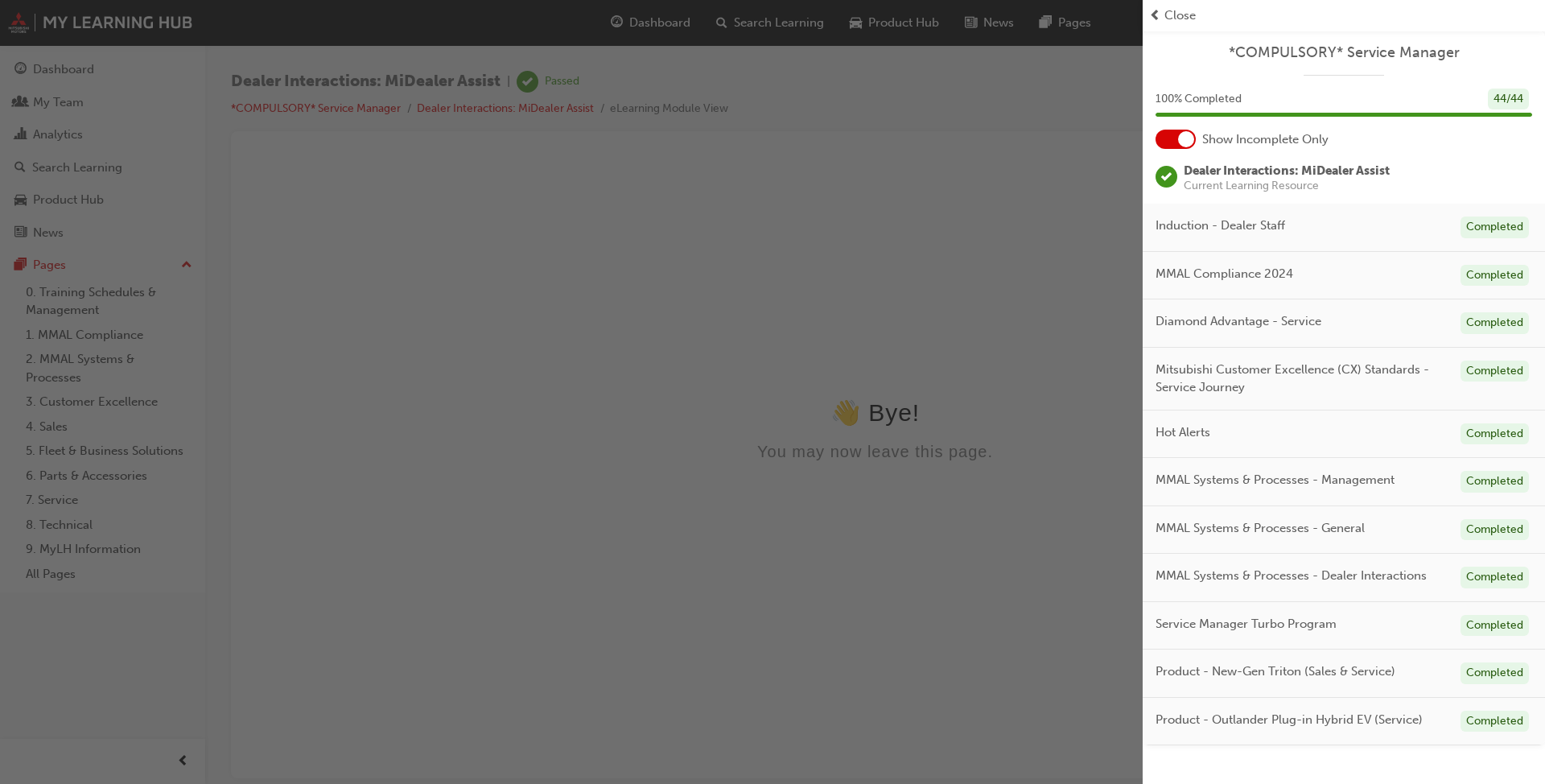
click at [804, 15] on span "Close" at bounding box center [1180, 16] width 32 height 19
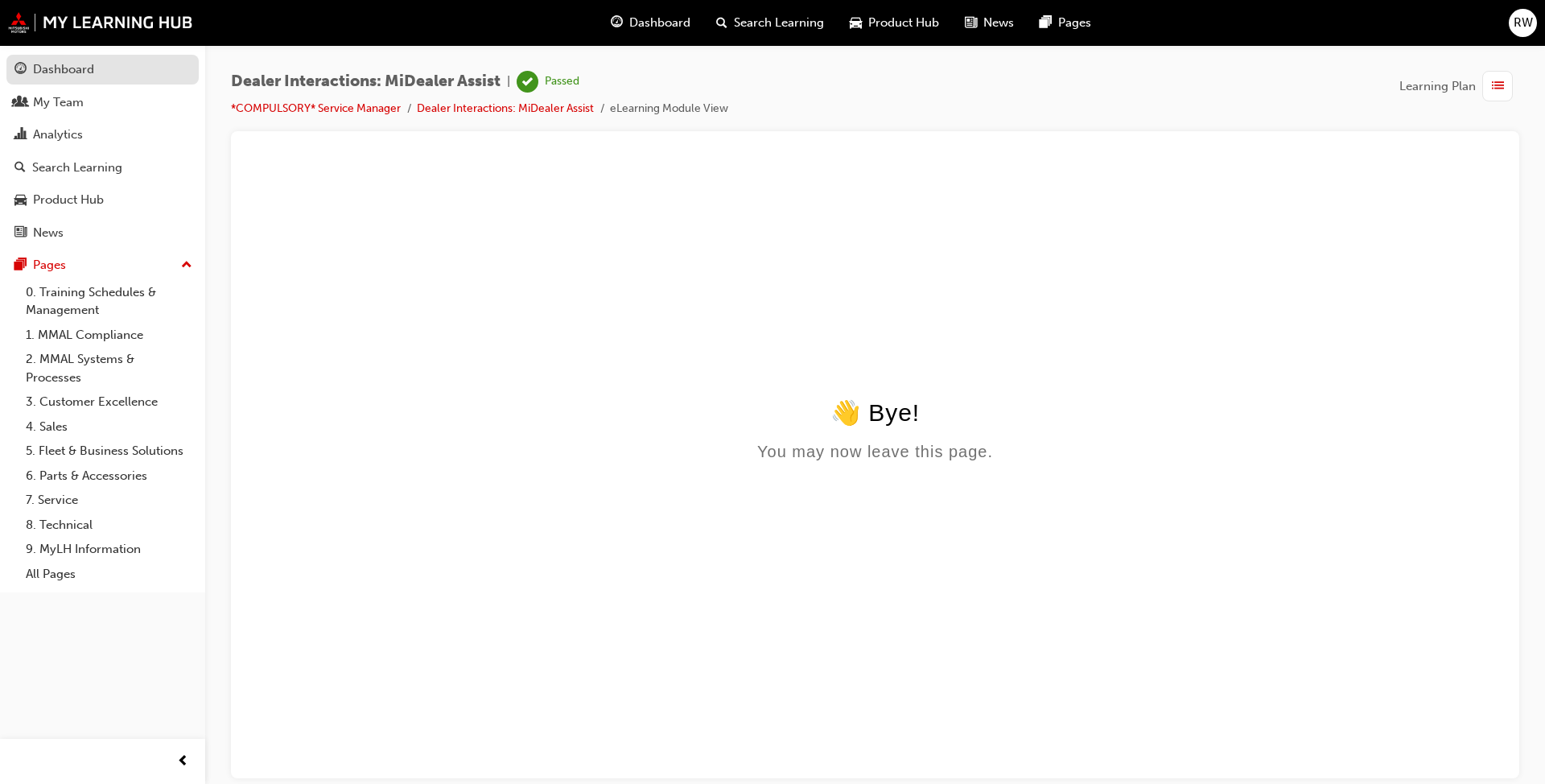
click at [89, 75] on div "Dashboard" at bounding box center [63, 70] width 61 height 19
